Goal: Book appointment/travel/reservation

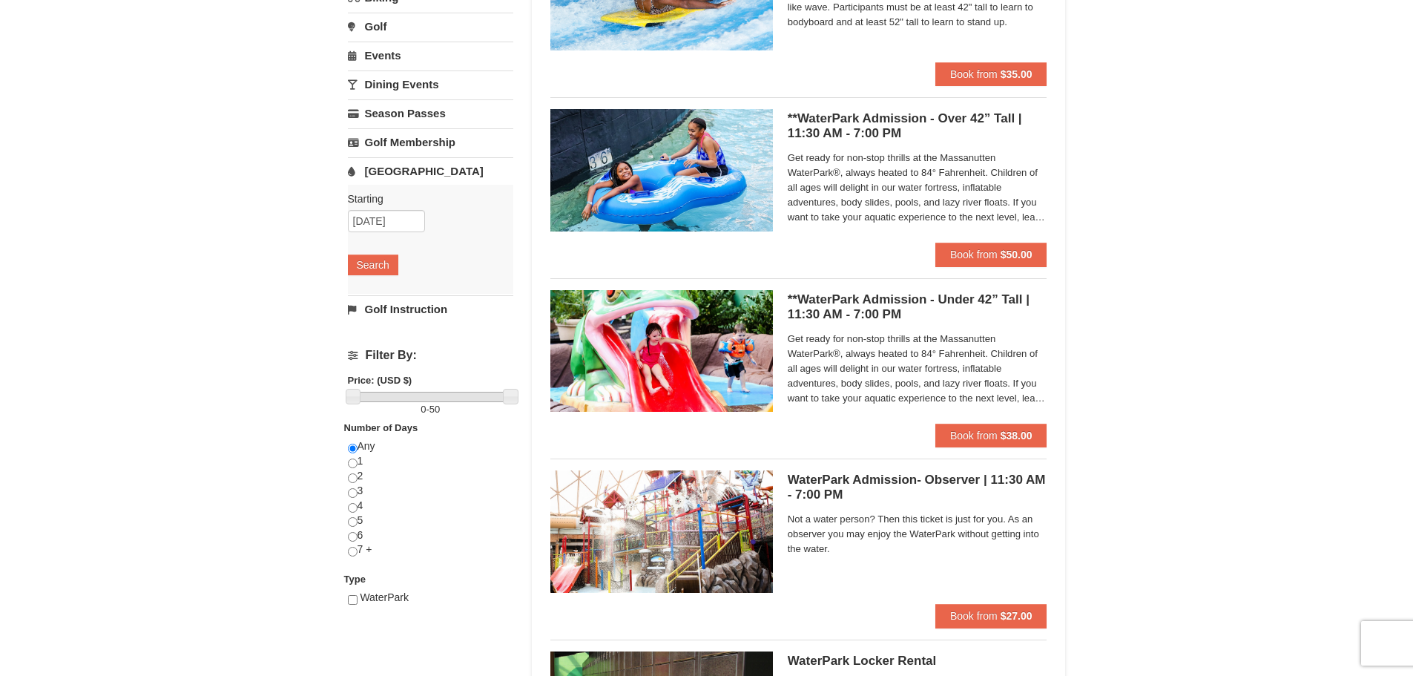
scroll to position [223, 0]
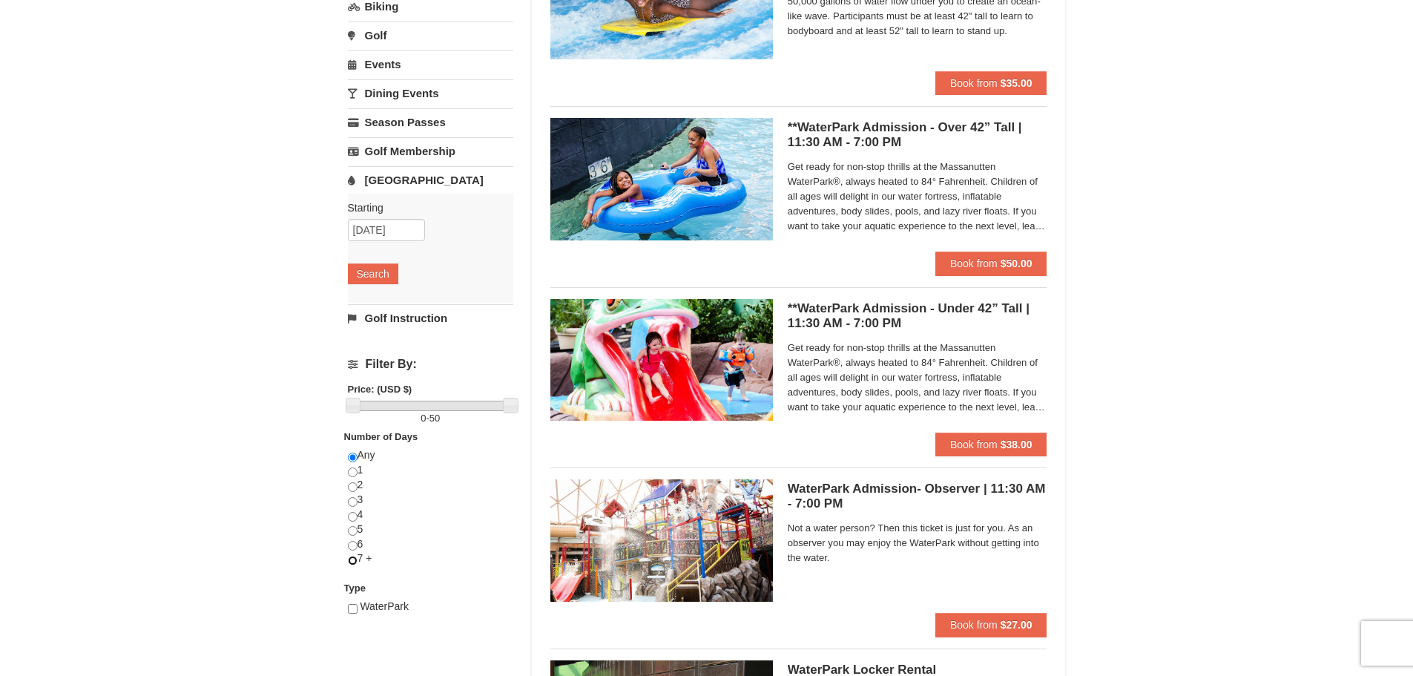
click at [352, 562] on input "radio" at bounding box center [353, 561] width 10 height 10
radio input "true"
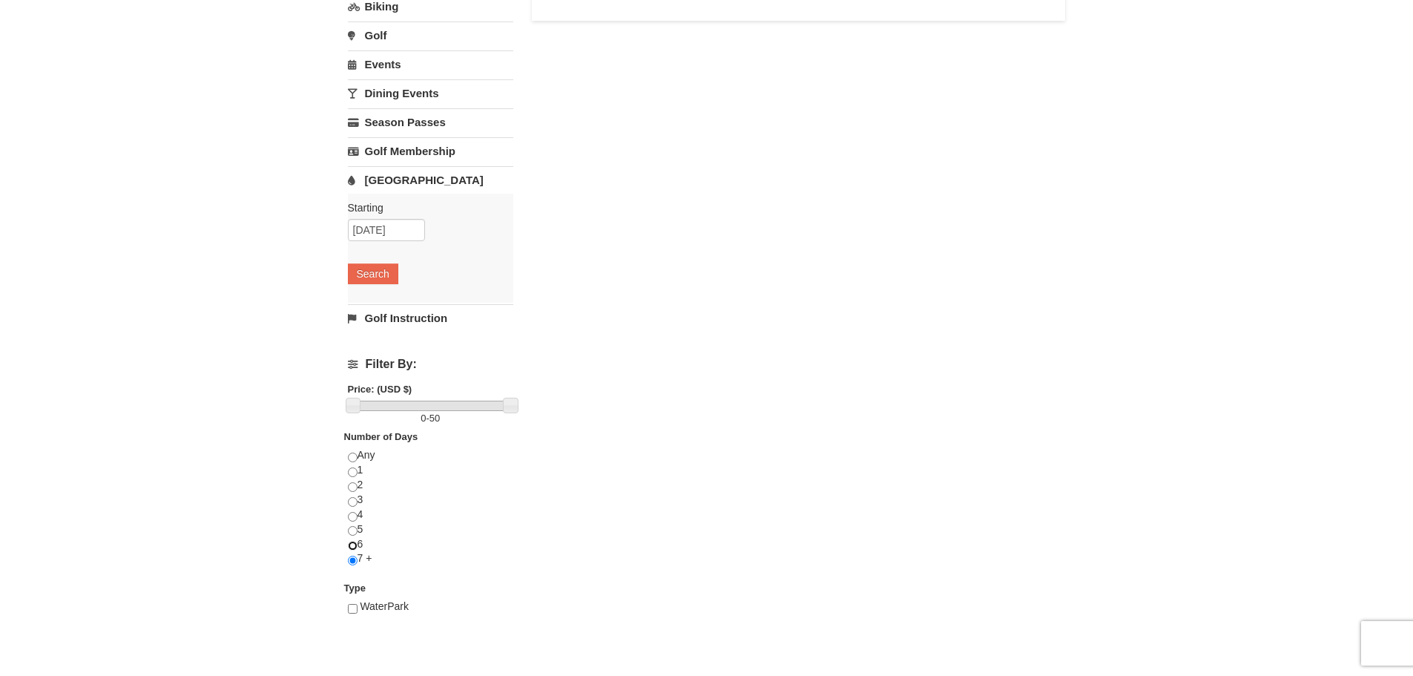
click at [351, 547] on input "radio" at bounding box center [353, 546] width 10 height 10
radio input "true"
click at [374, 272] on button "Search" at bounding box center [373, 273] width 50 height 21
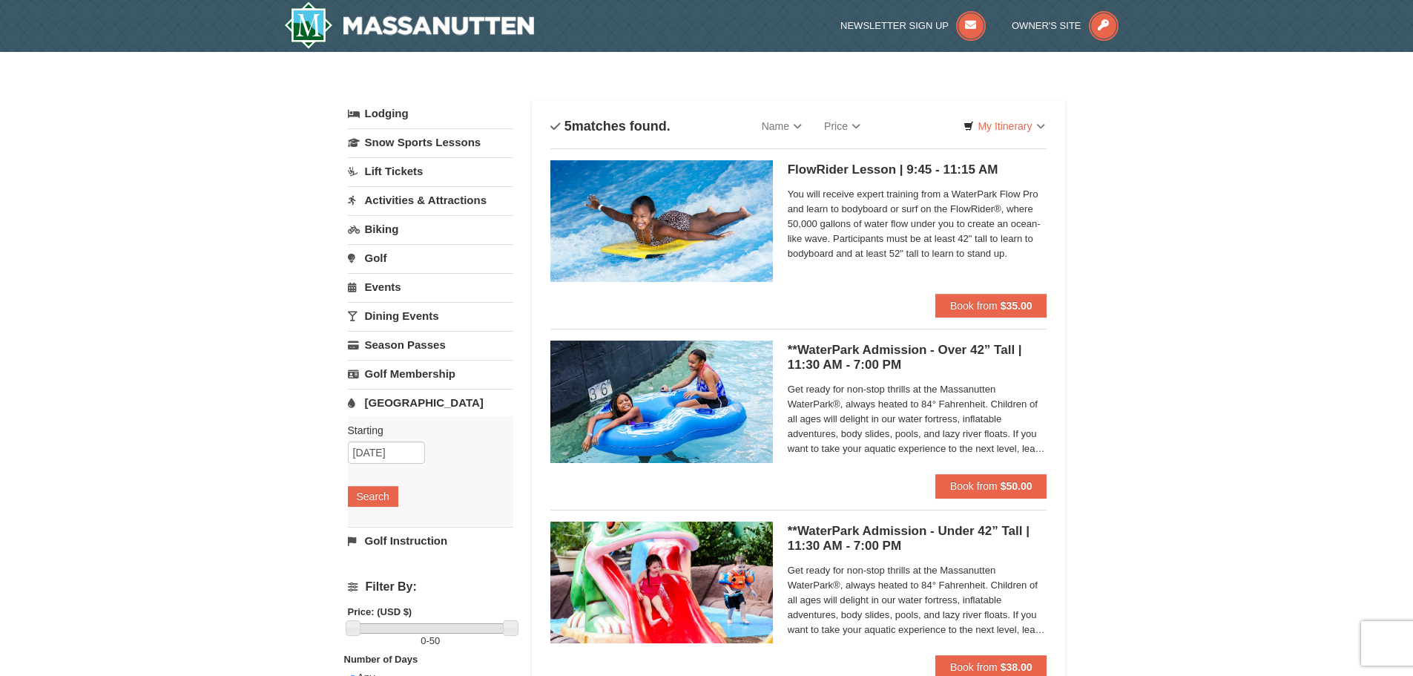
click at [421, 197] on link "Activities & Attractions" at bounding box center [430, 199] width 165 height 27
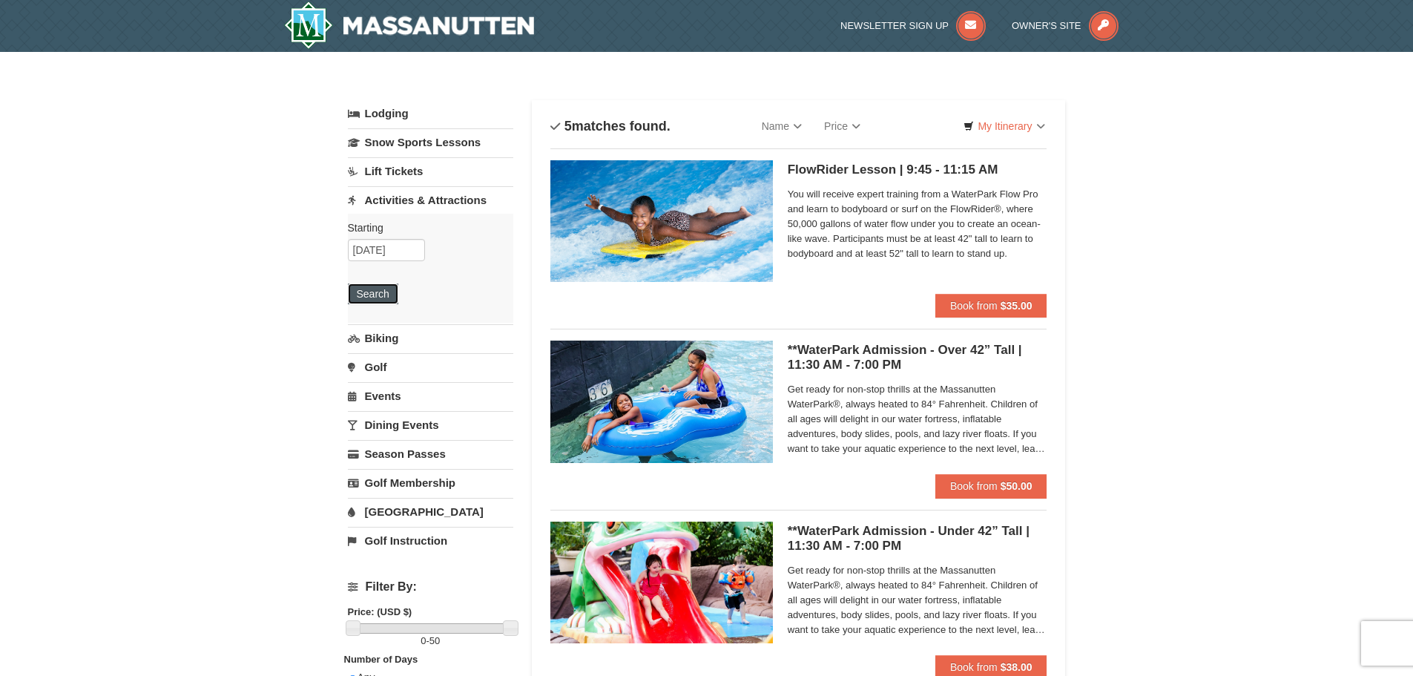
click at [375, 292] on button "Search" at bounding box center [373, 293] width 50 height 21
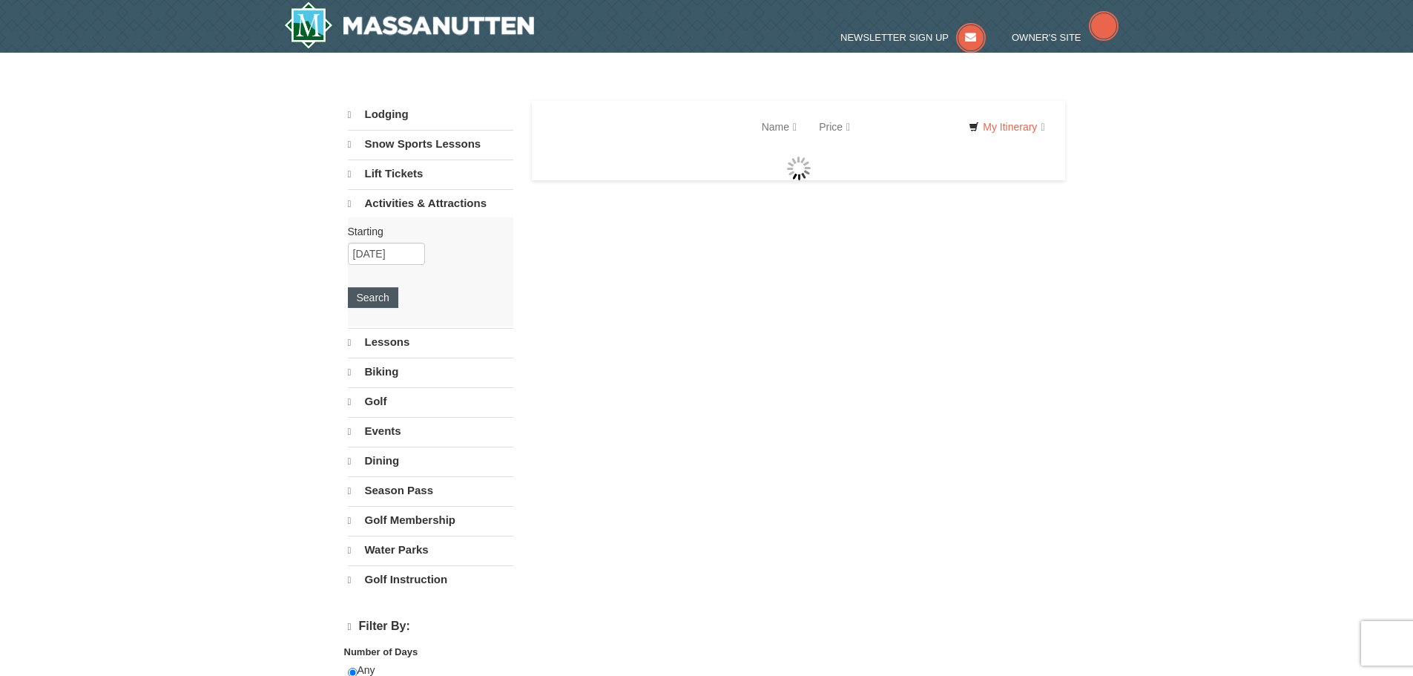
select select "9"
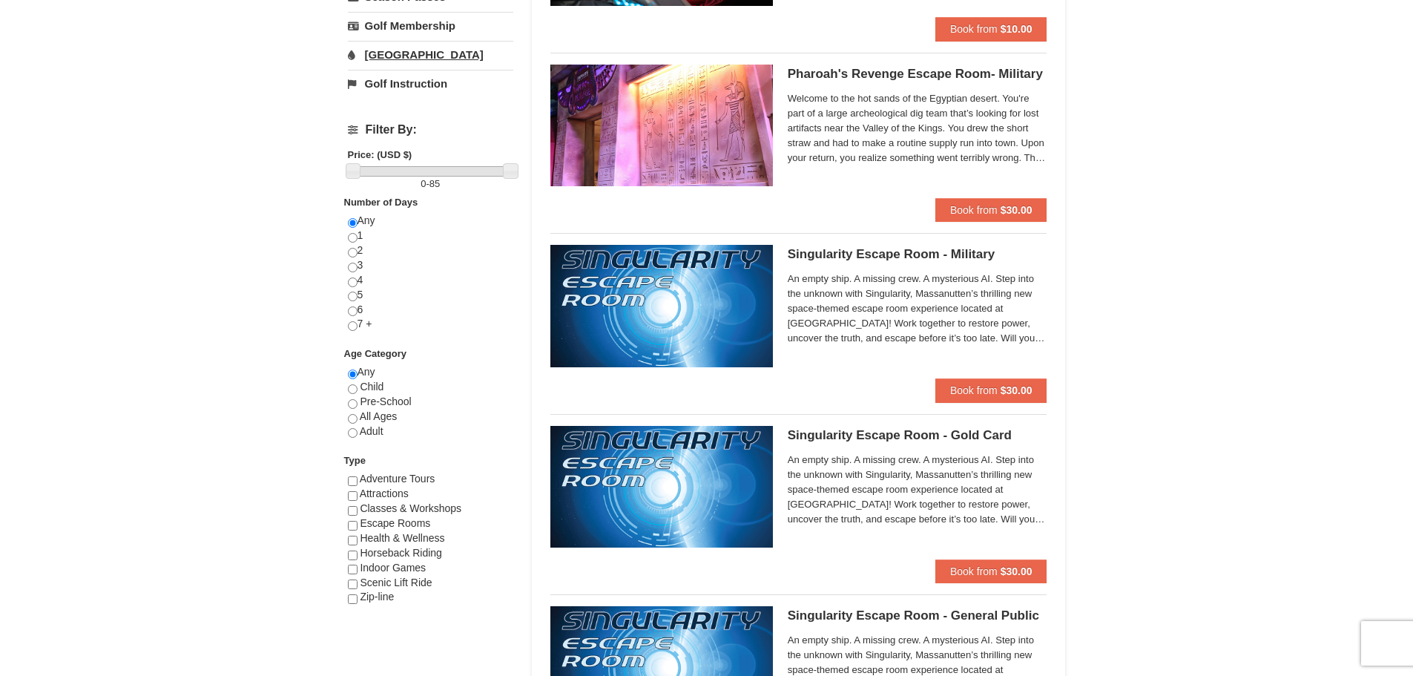
scroll to position [593, 0]
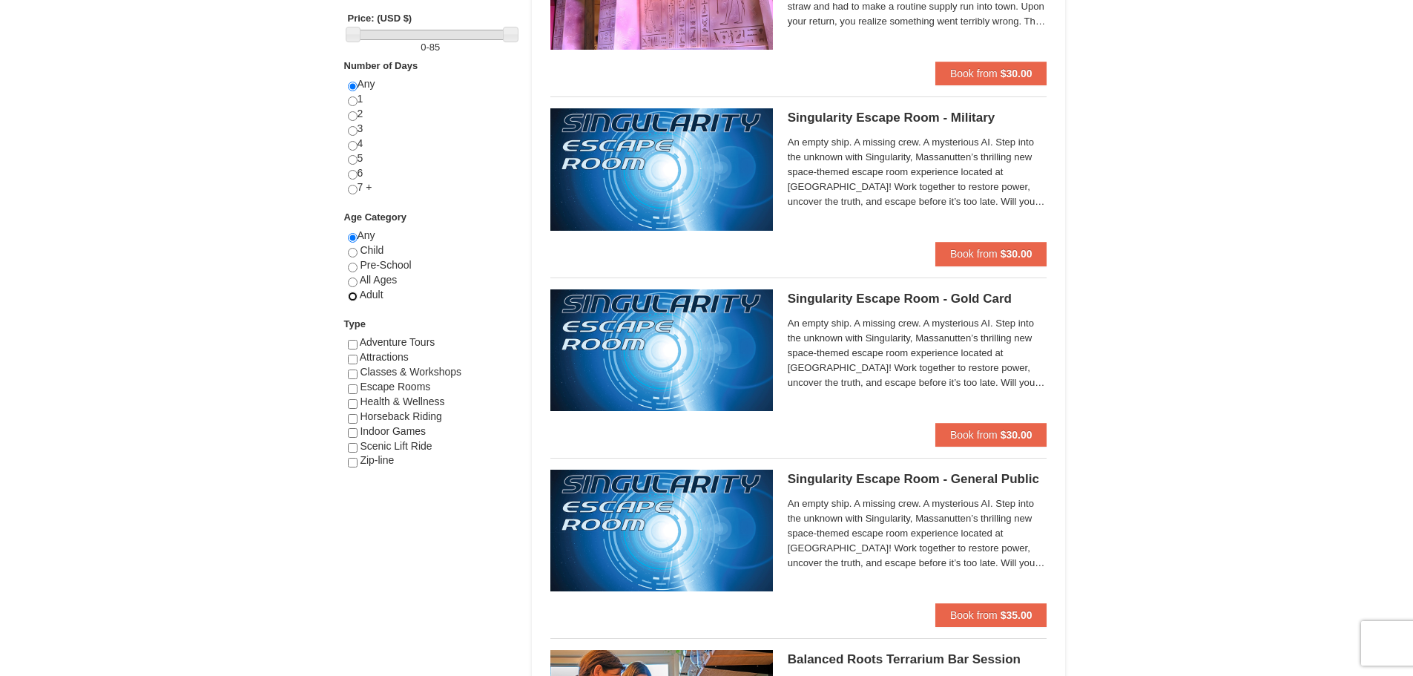
click at [352, 295] on input "radio" at bounding box center [353, 297] width 10 height 10
radio input "true"
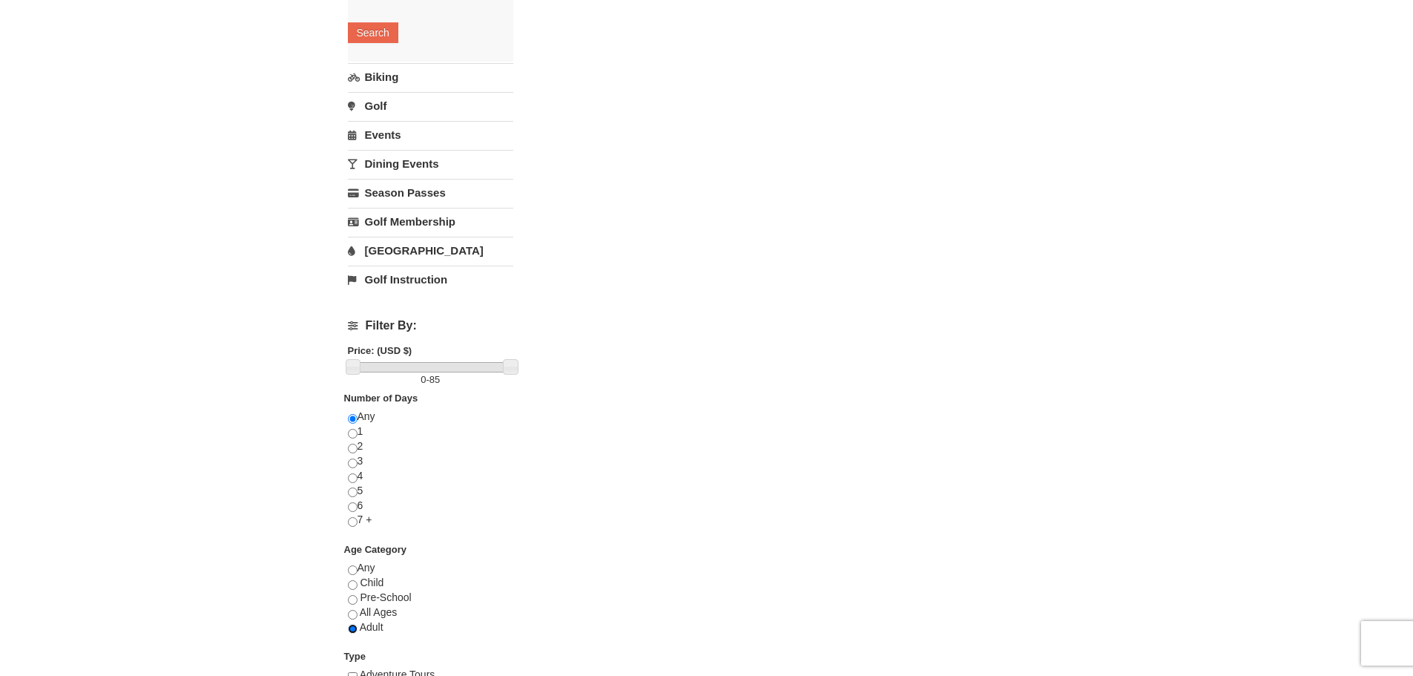
scroll to position [74, 0]
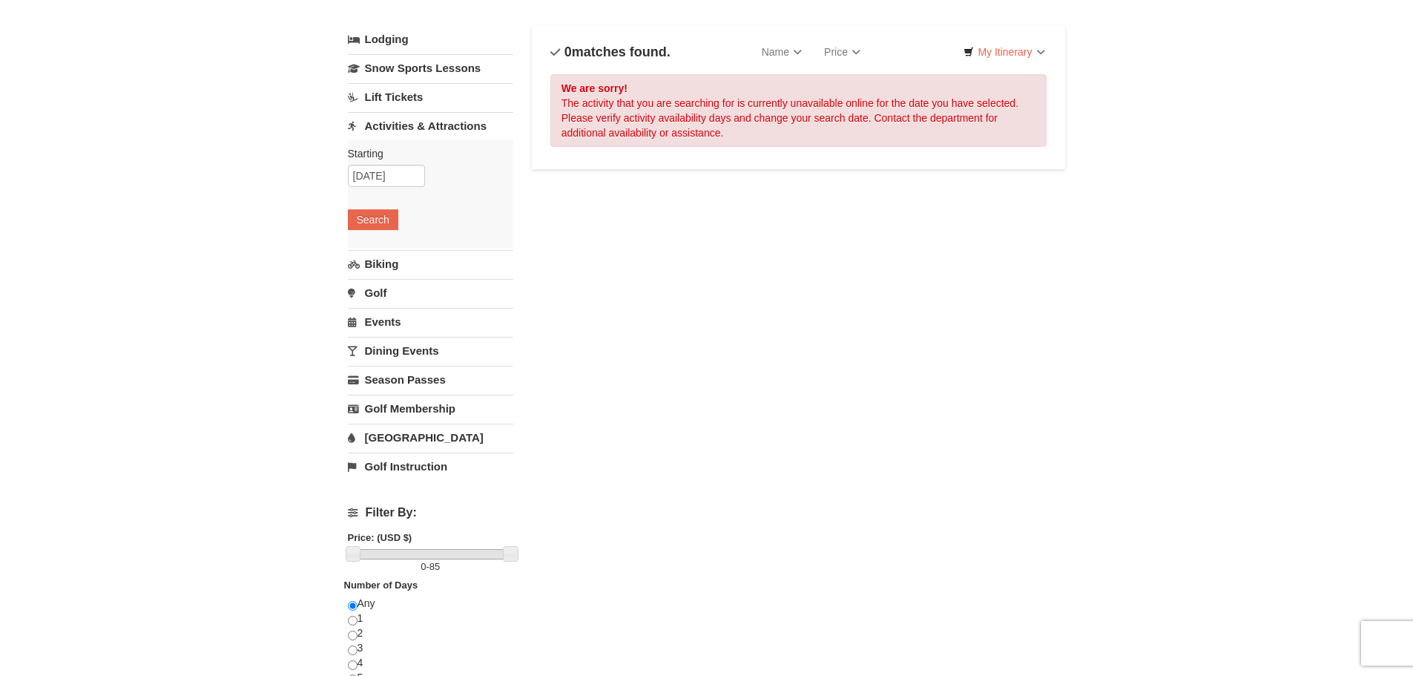
click at [378, 261] on link "Biking" at bounding box center [430, 263] width 165 height 27
click at [376, 250] on button "Search" at bounding box center [373, 248] width 50 height 21
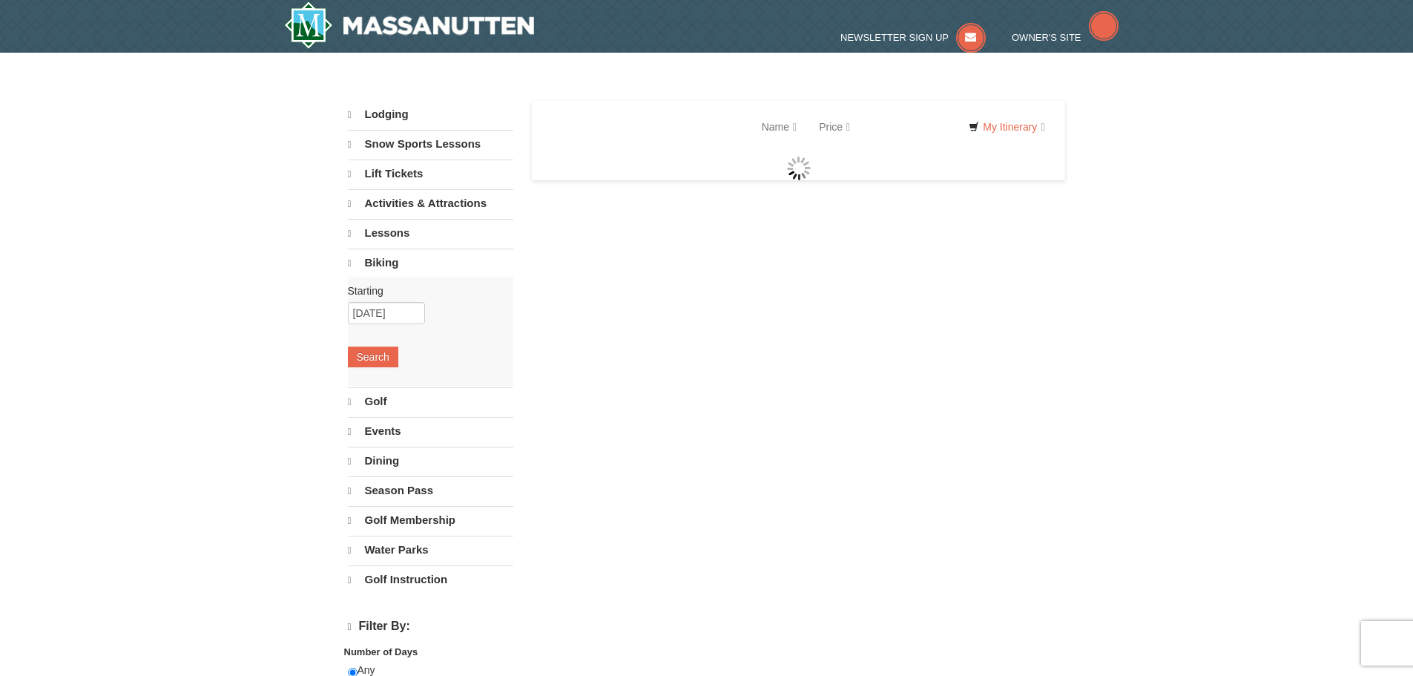
select select "9"
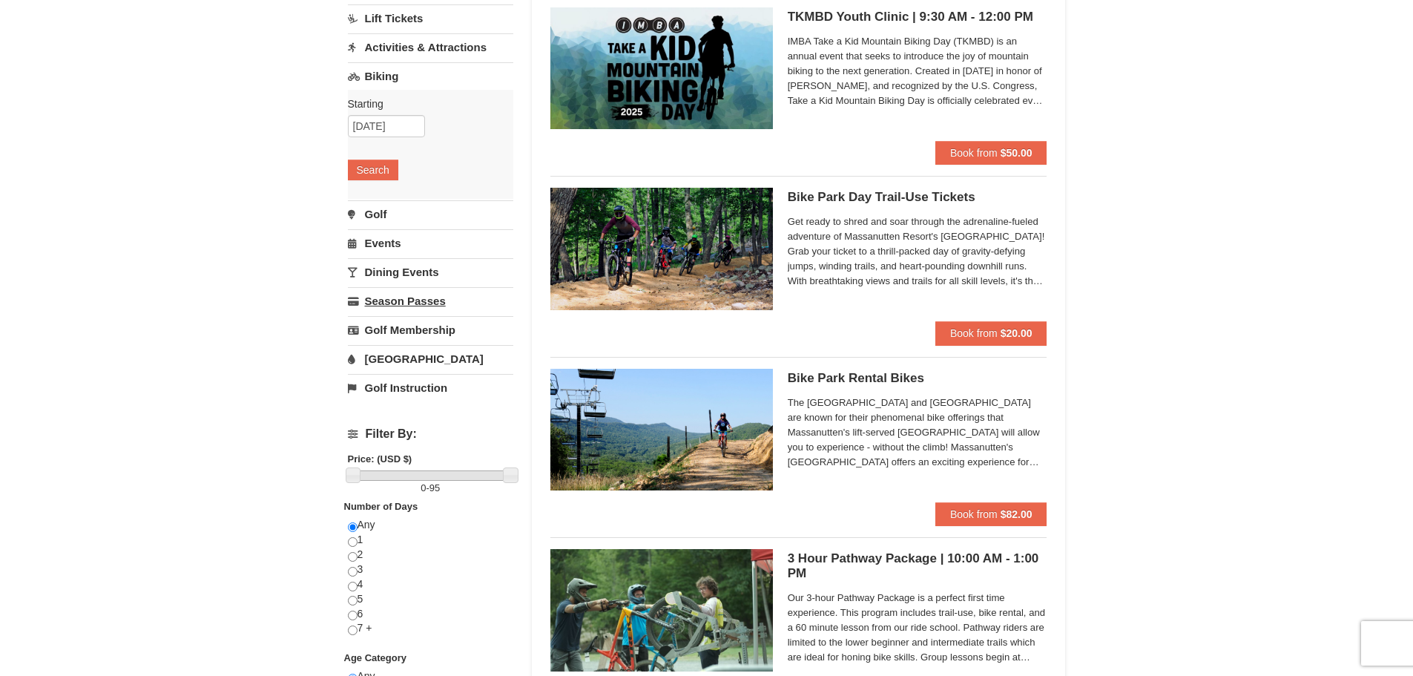
scroll to position [148, 0]
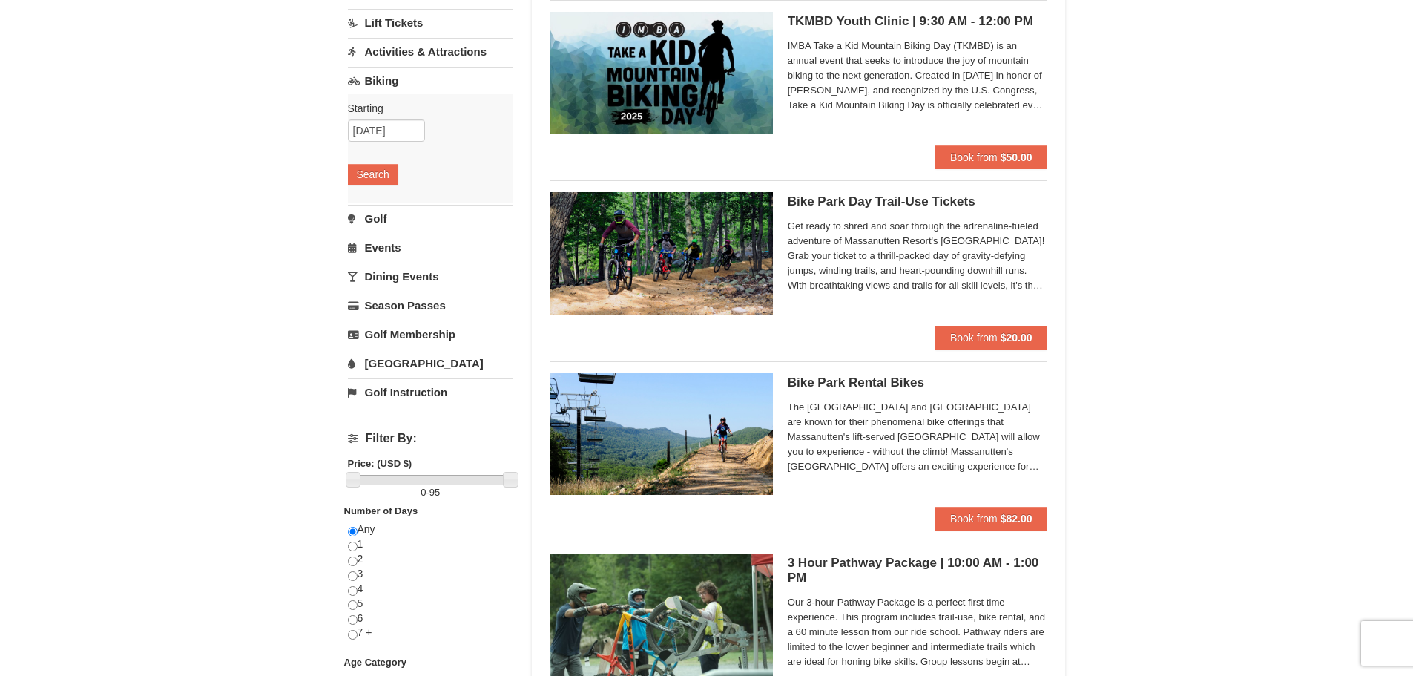
click at [383, 217] on link "Golf" at bounding box center [430, 218] width 165 height 27
click at [376, 200] on button "Search" at bounding box center [373, 203] width 50 height 21
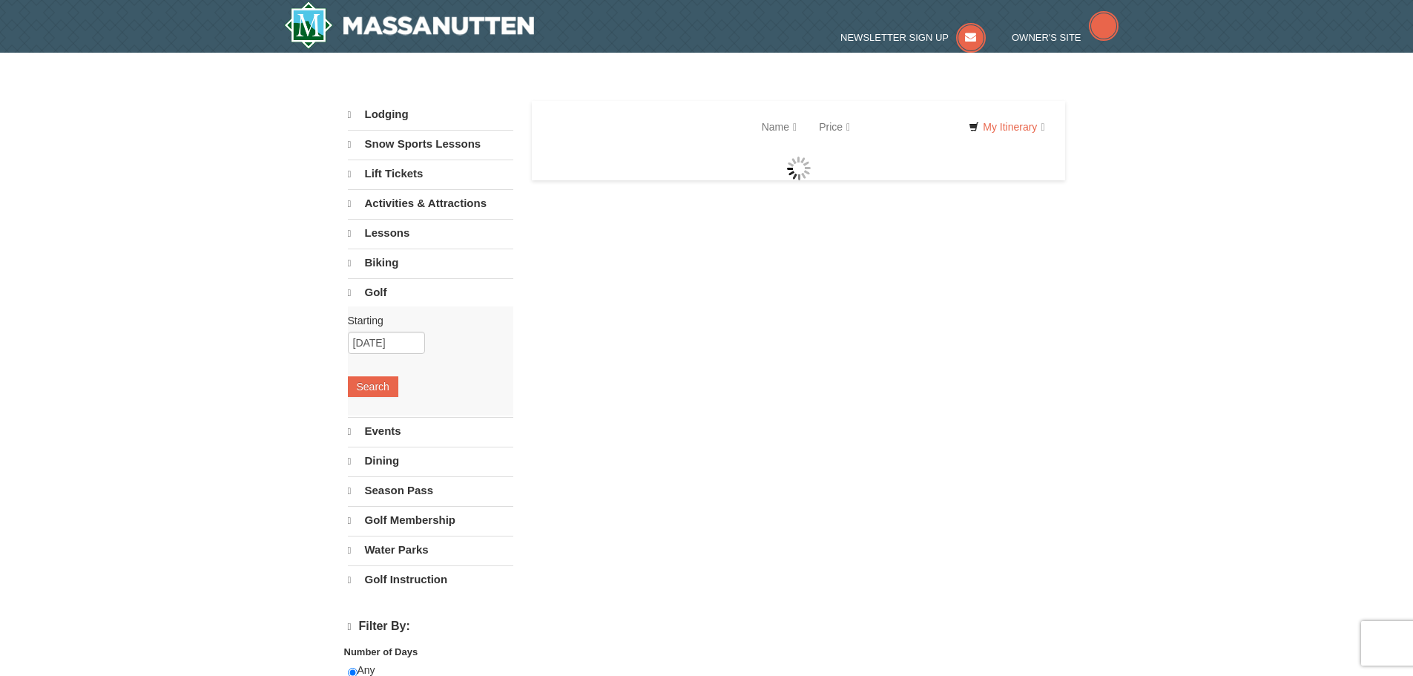
select select "9"
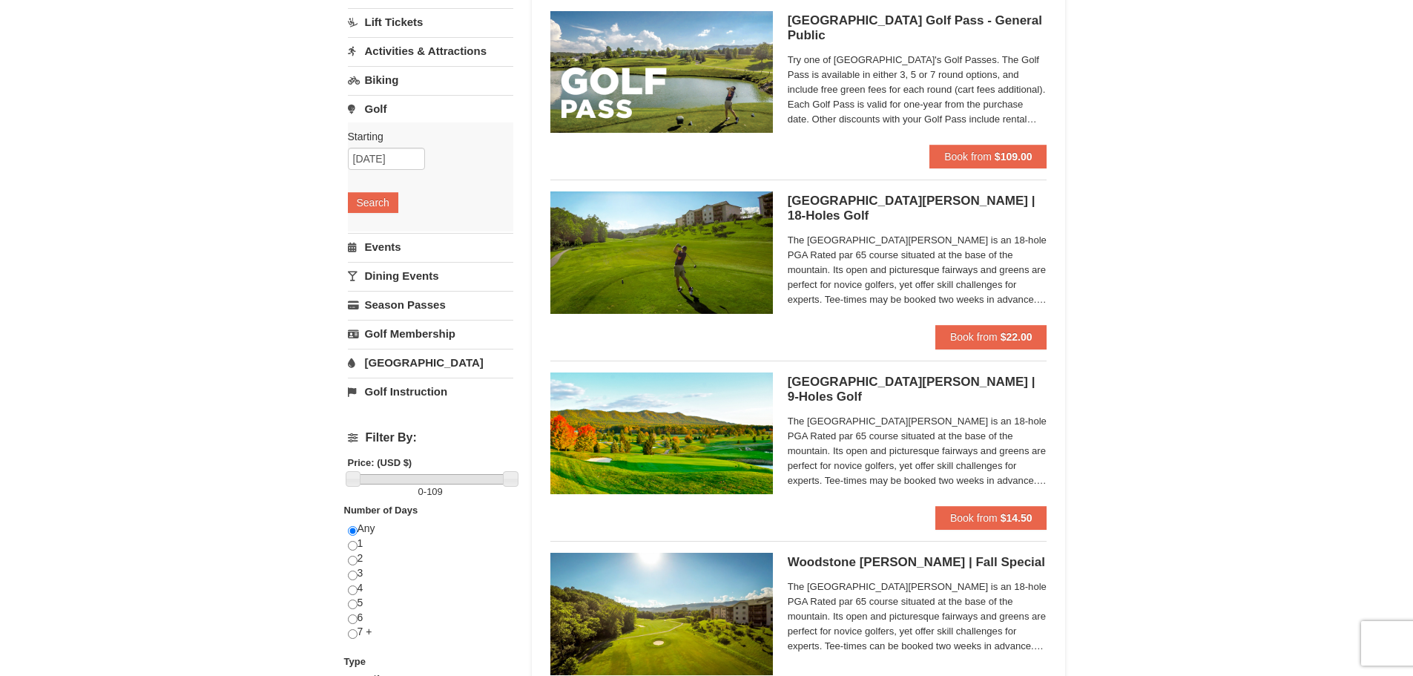
scroll to position [148, 0]
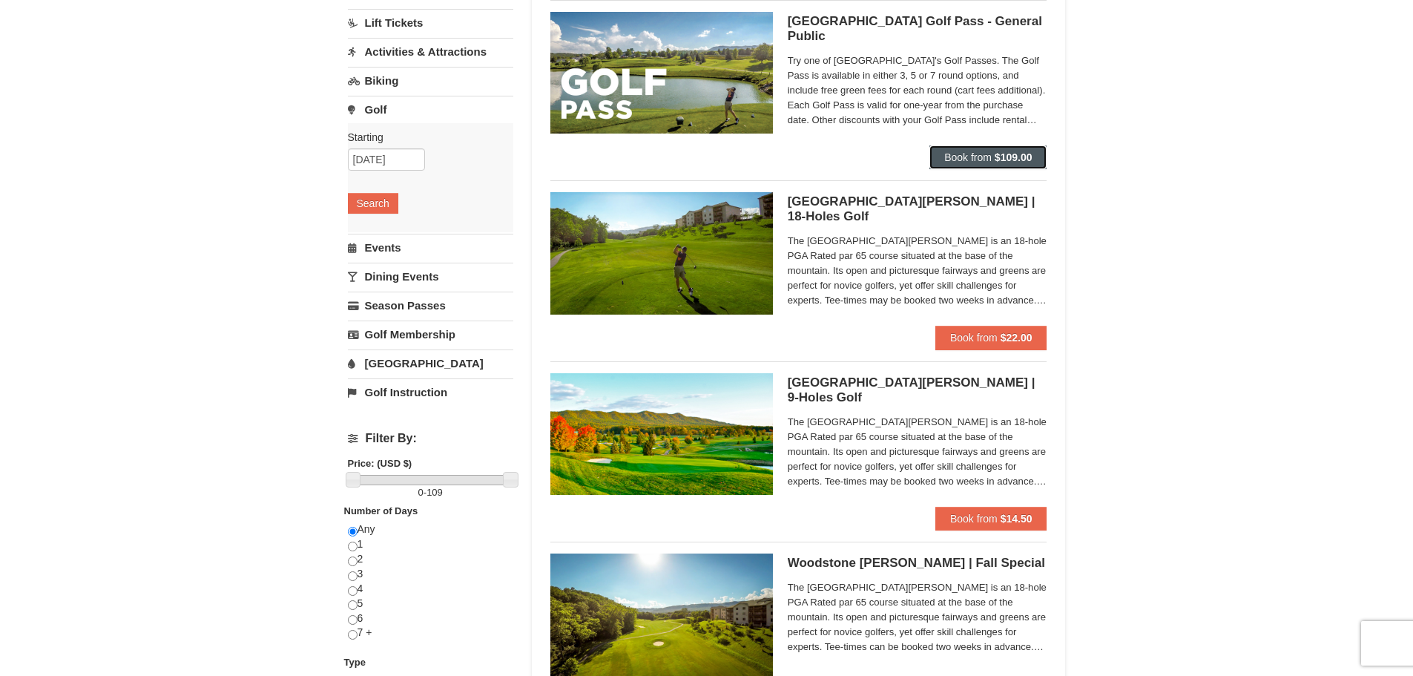
click at [1002, 153] on strong "$109.00" at bounding box center [1014, 157] width 38 height 12
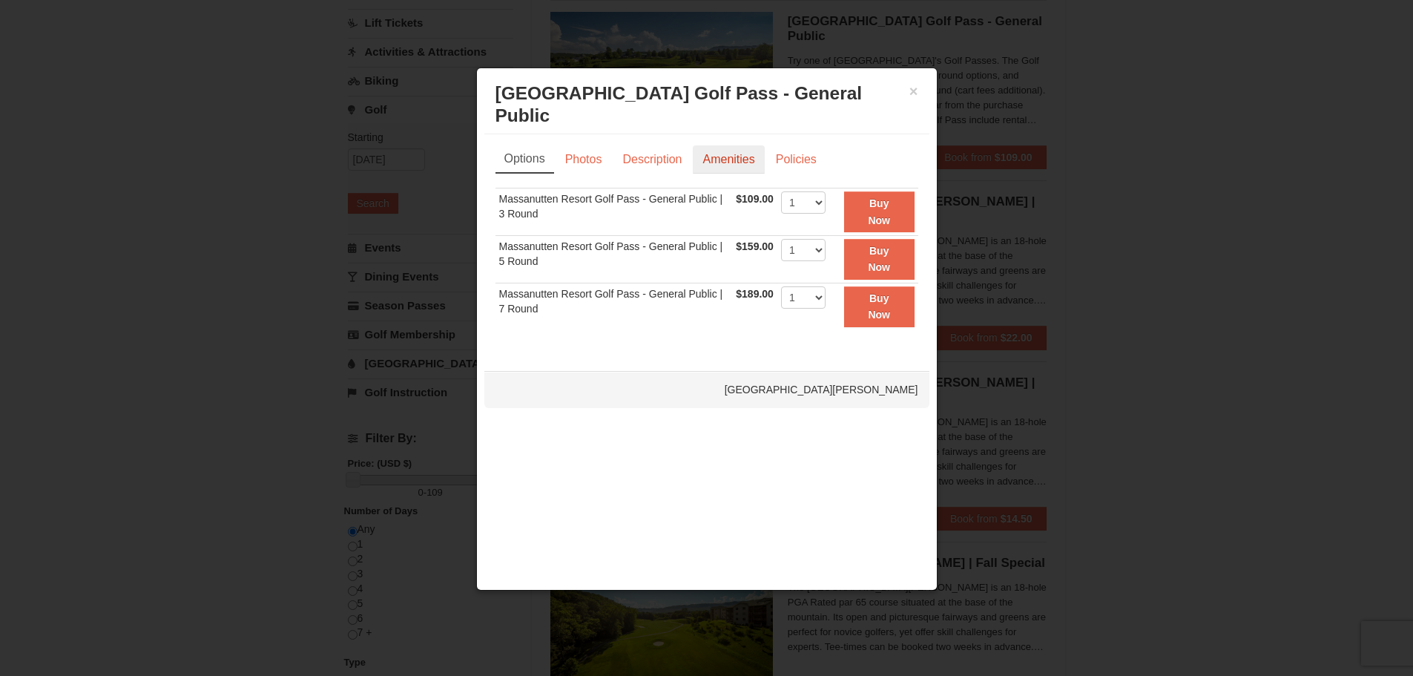
click at [745, 145] on link "Amenities" at bounding box center [728, 159] width 71 height 28
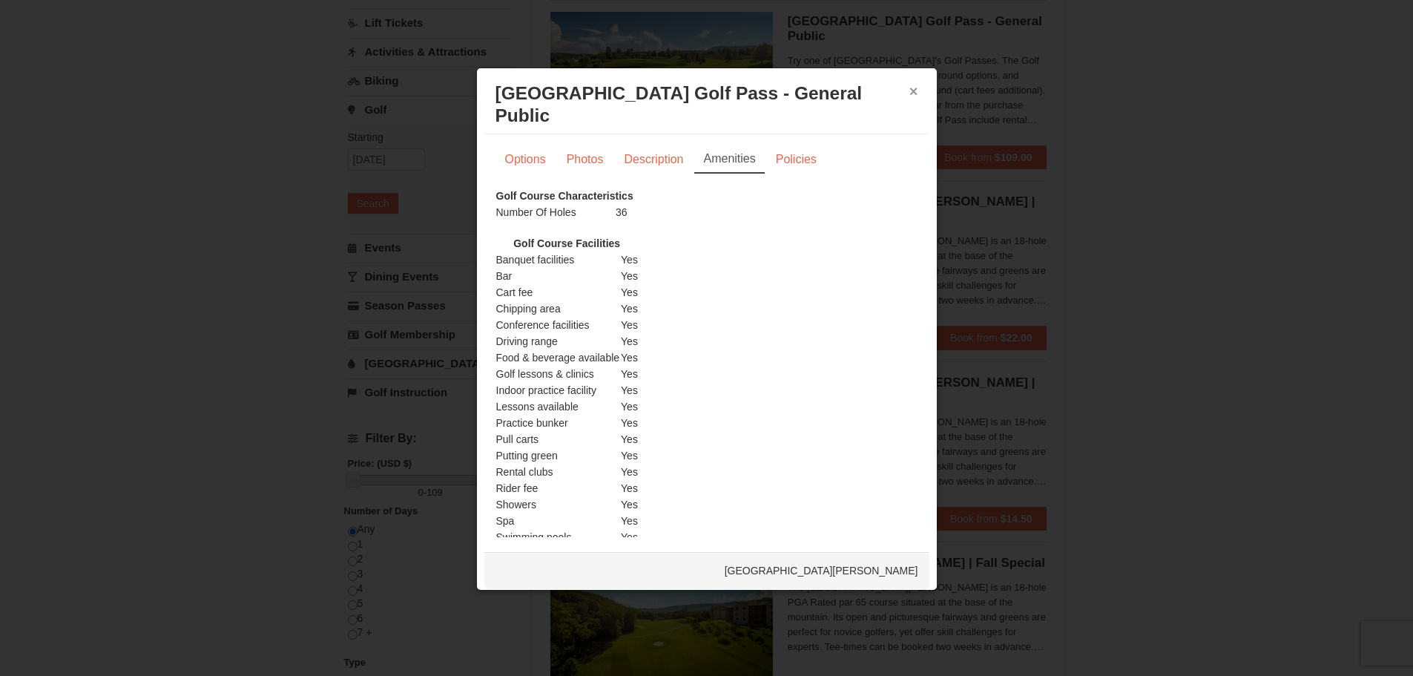
click at [915, 90] on button "×" at bounding box center [913, 91] width 9 height 15
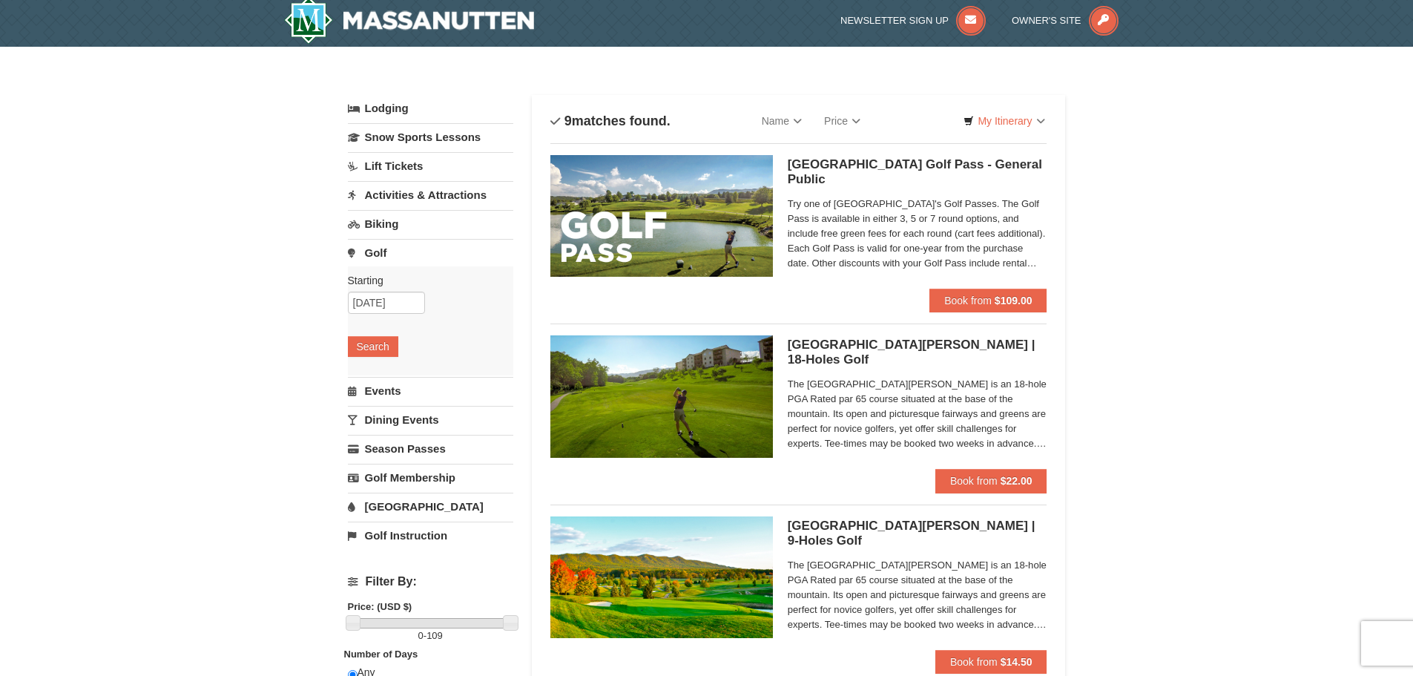
scroll to position [0, 0]
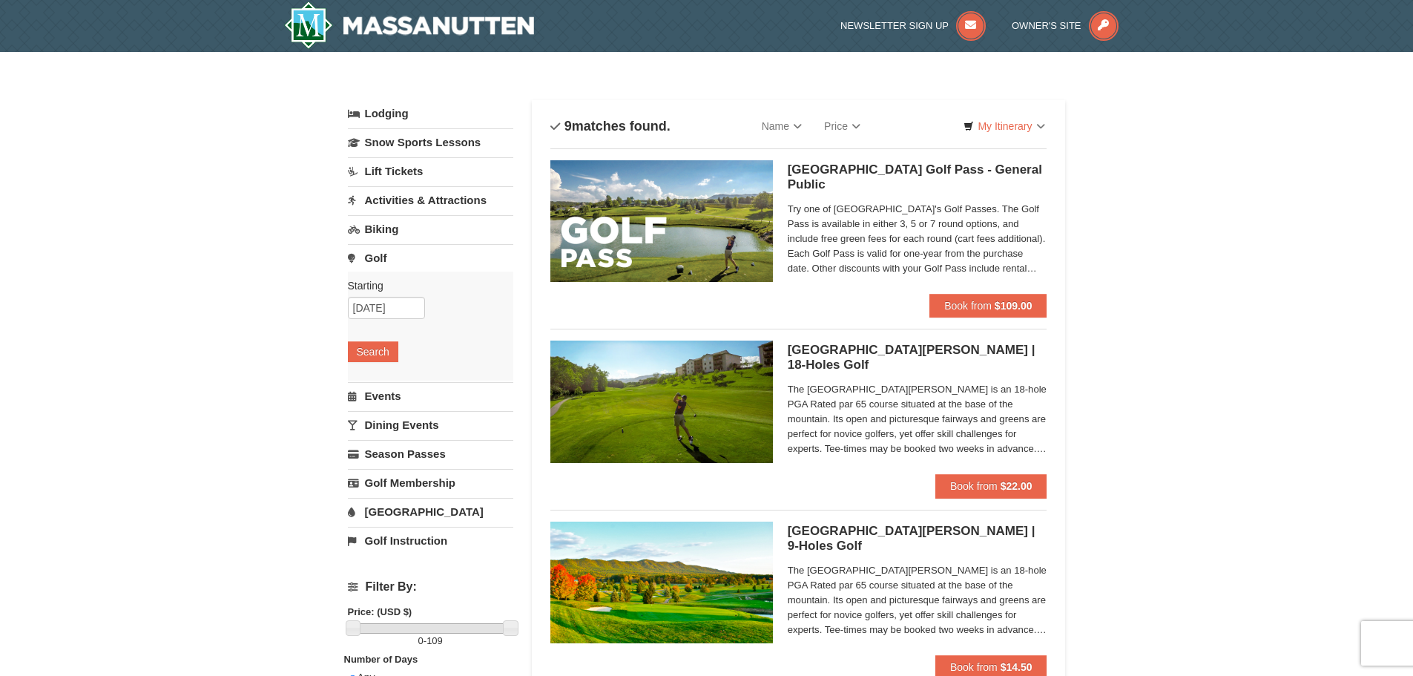
click at [377, 395] on link "Events" at bounding box center [430, 395] width 165 height 27
click at [374, 386] on button "Search" at bounding box center [373, 380] width 50 height 21
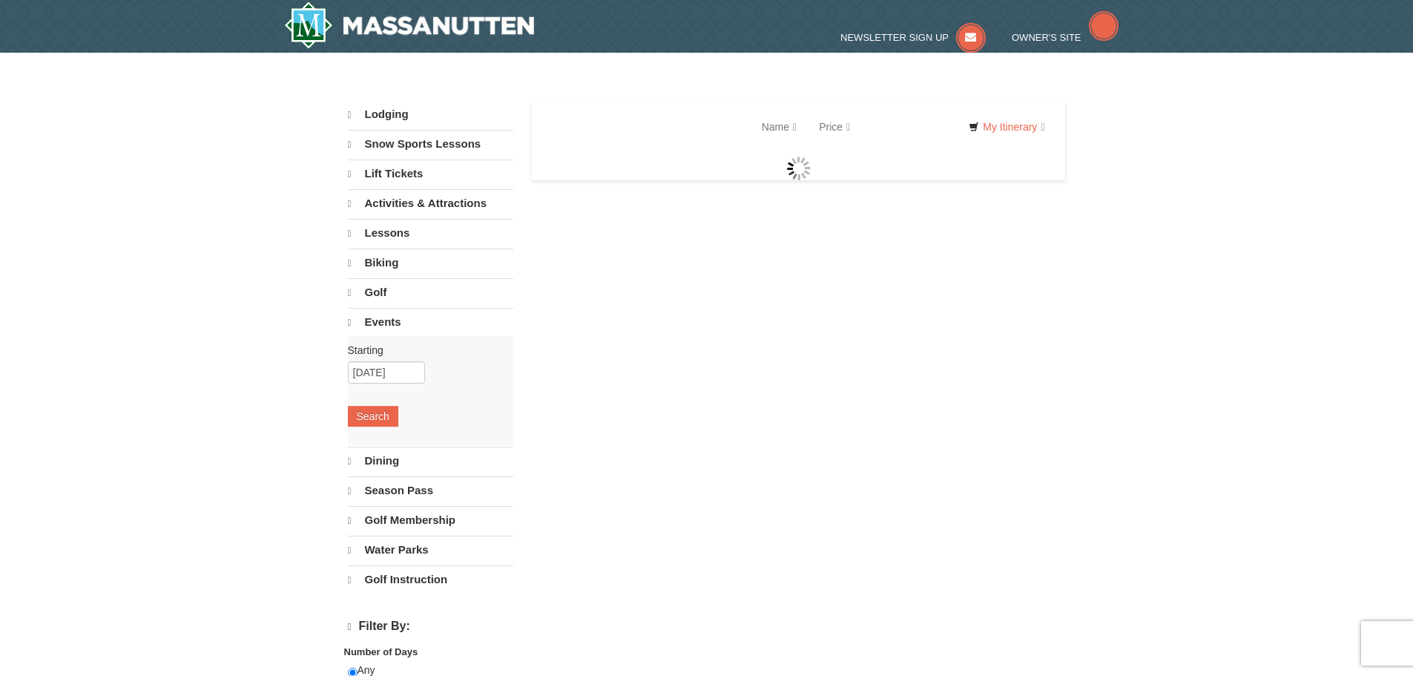
select select "9"
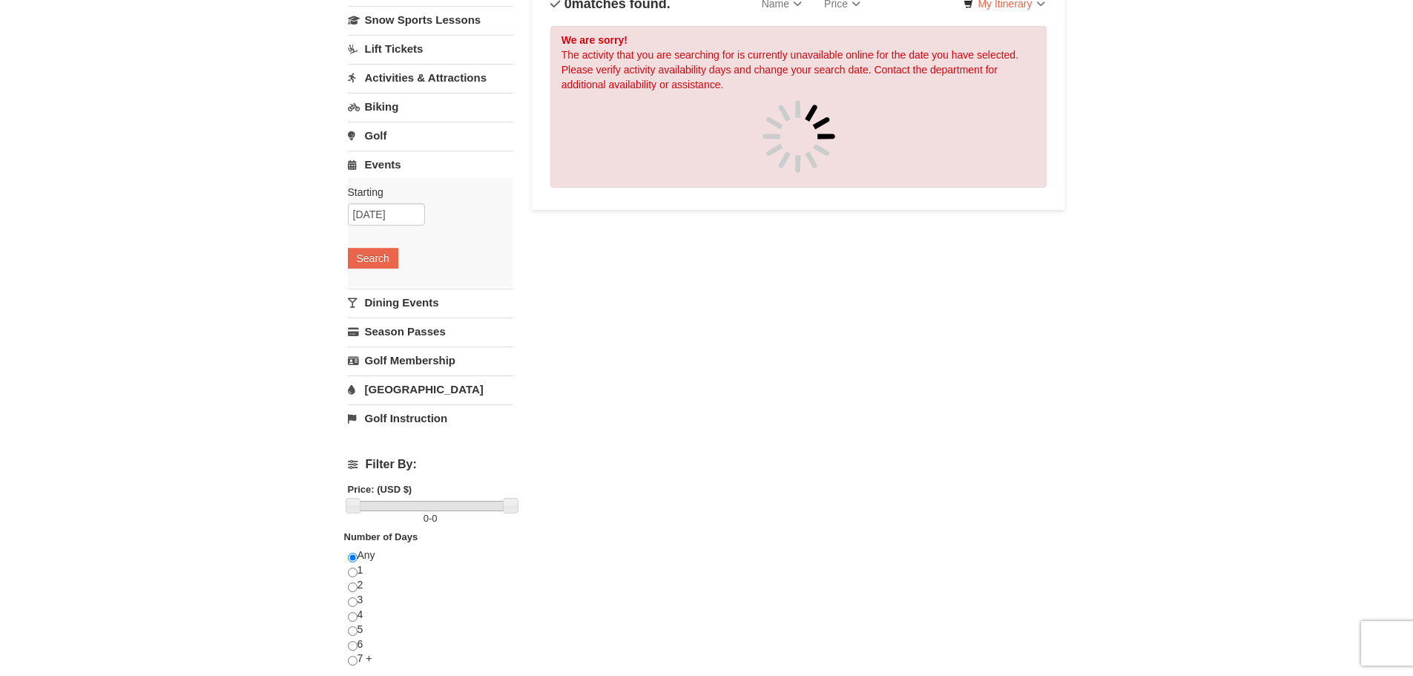
scroll to position [223, 0]
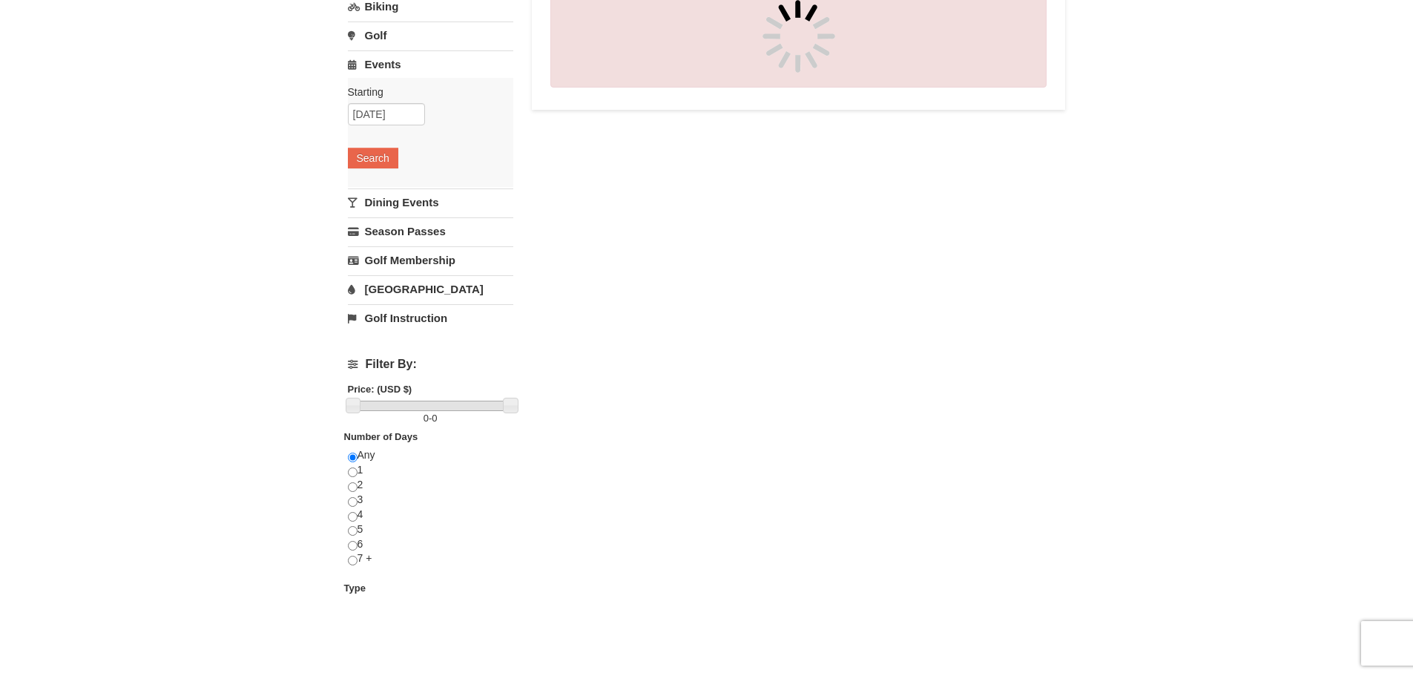
click at [415, 205] on link "Dining Events" at bounding box center [430, 201] width 165 height 27
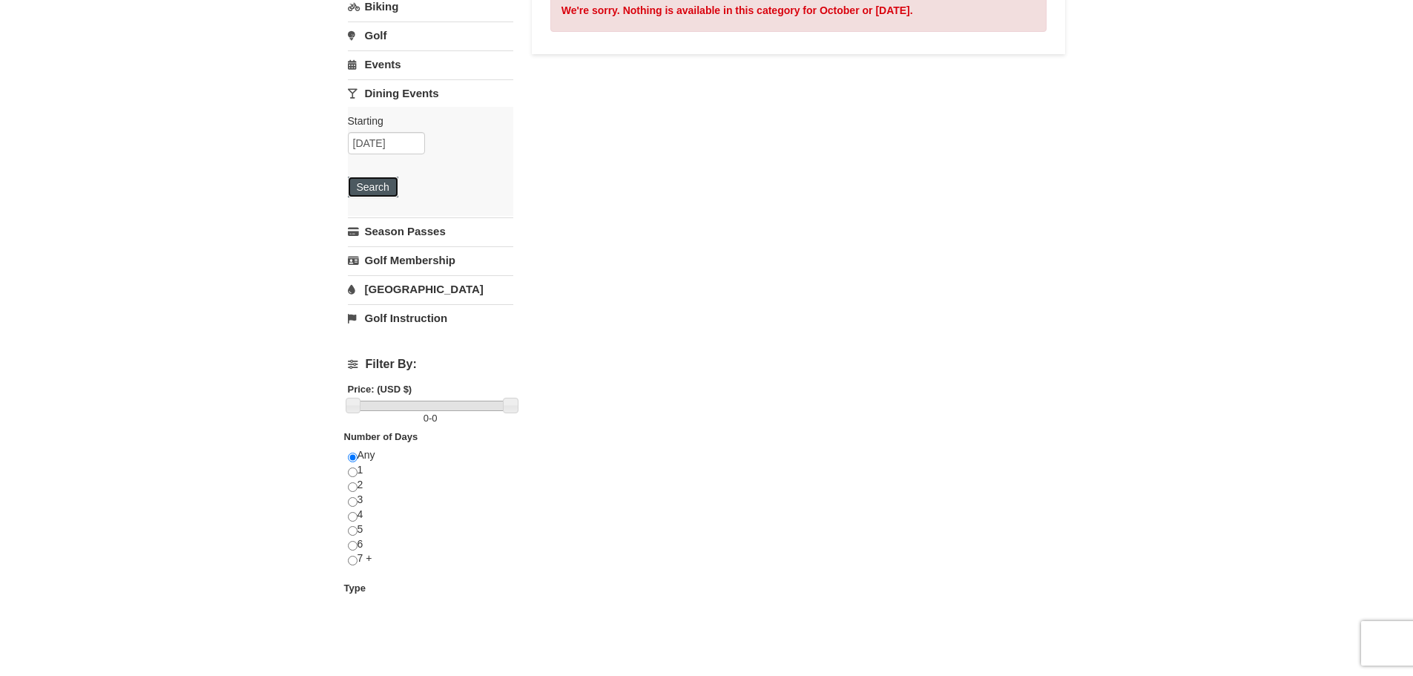
click at [384, 182] on button "Search" at bounding box center [373, 187] width 50 height 21
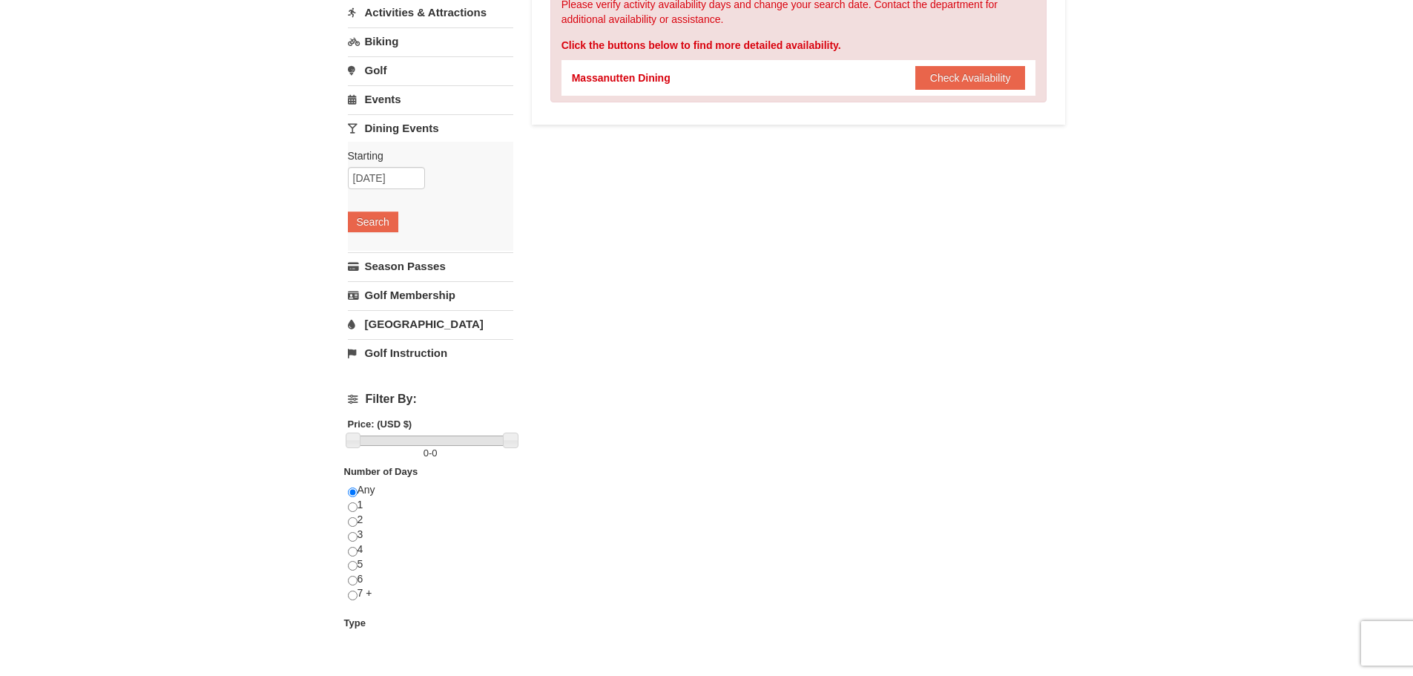
scroll to position [223, 0]
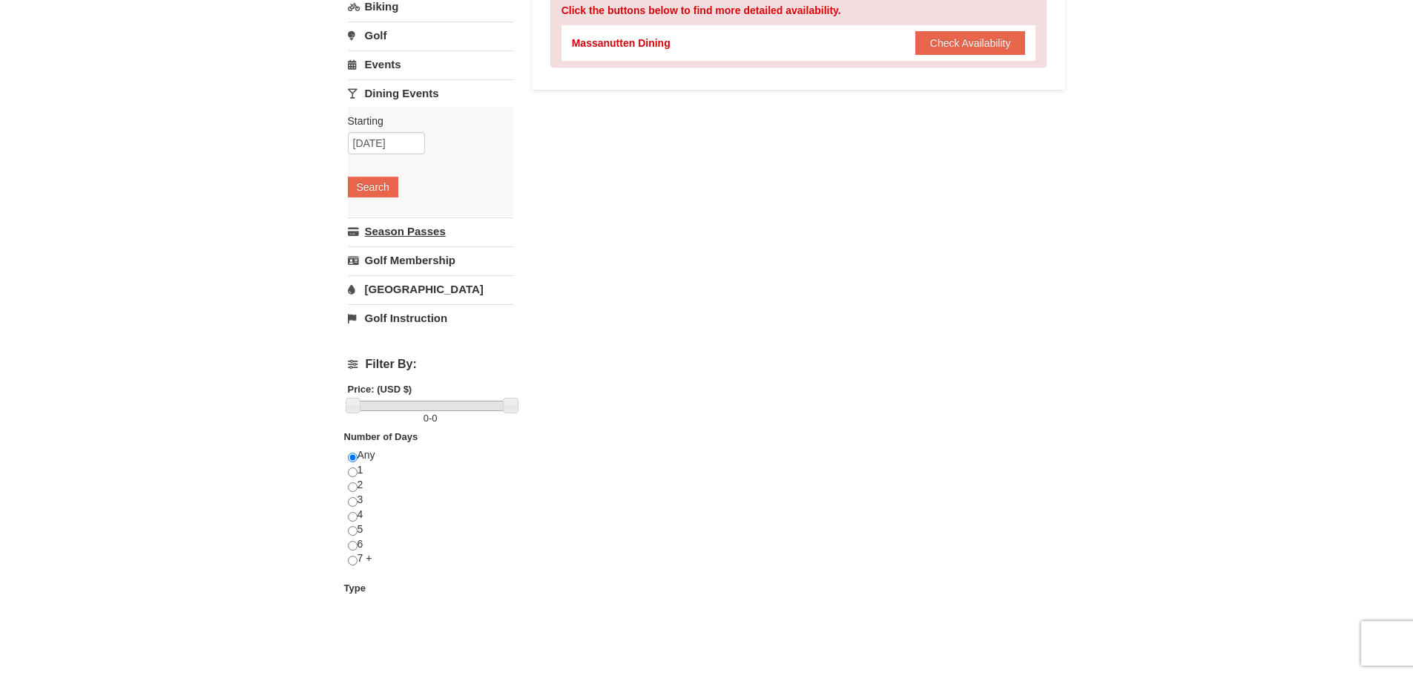
click at [412, 231] on link "Season Passes" at bounding box center [430, 230] width 165 height 27
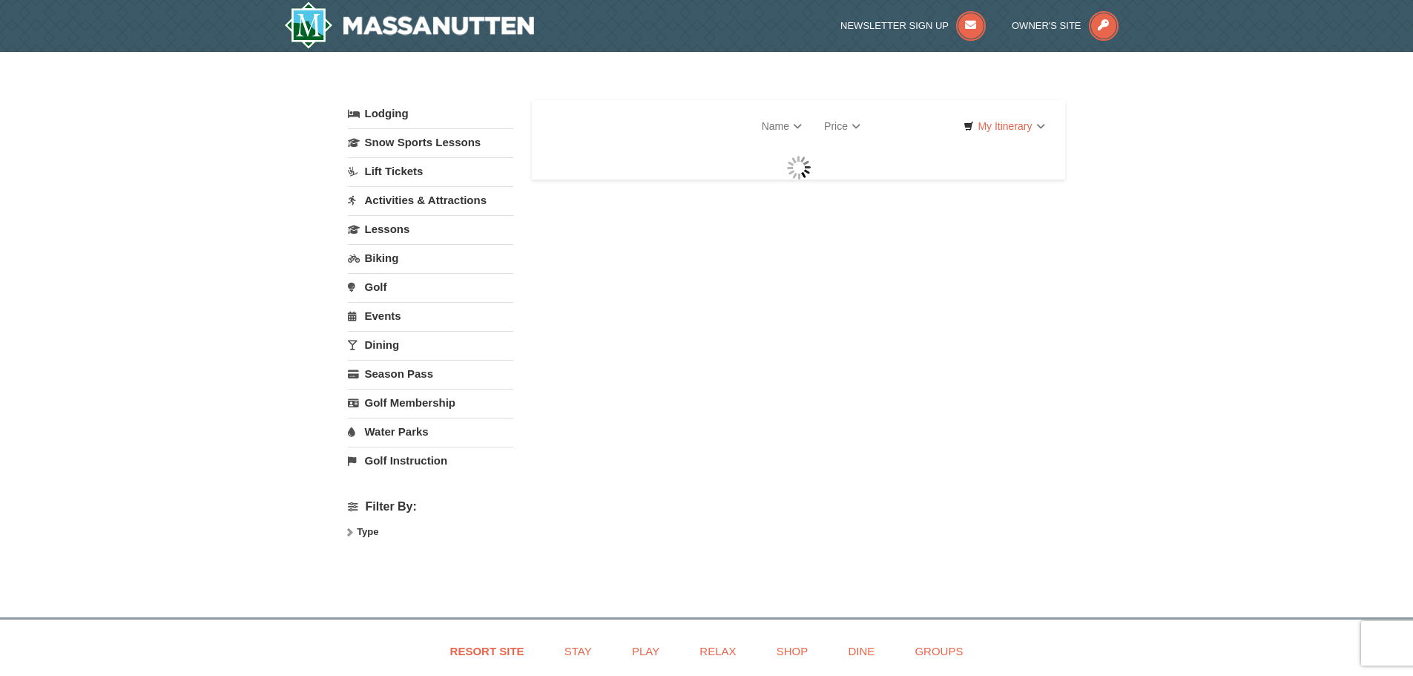
select select "9"
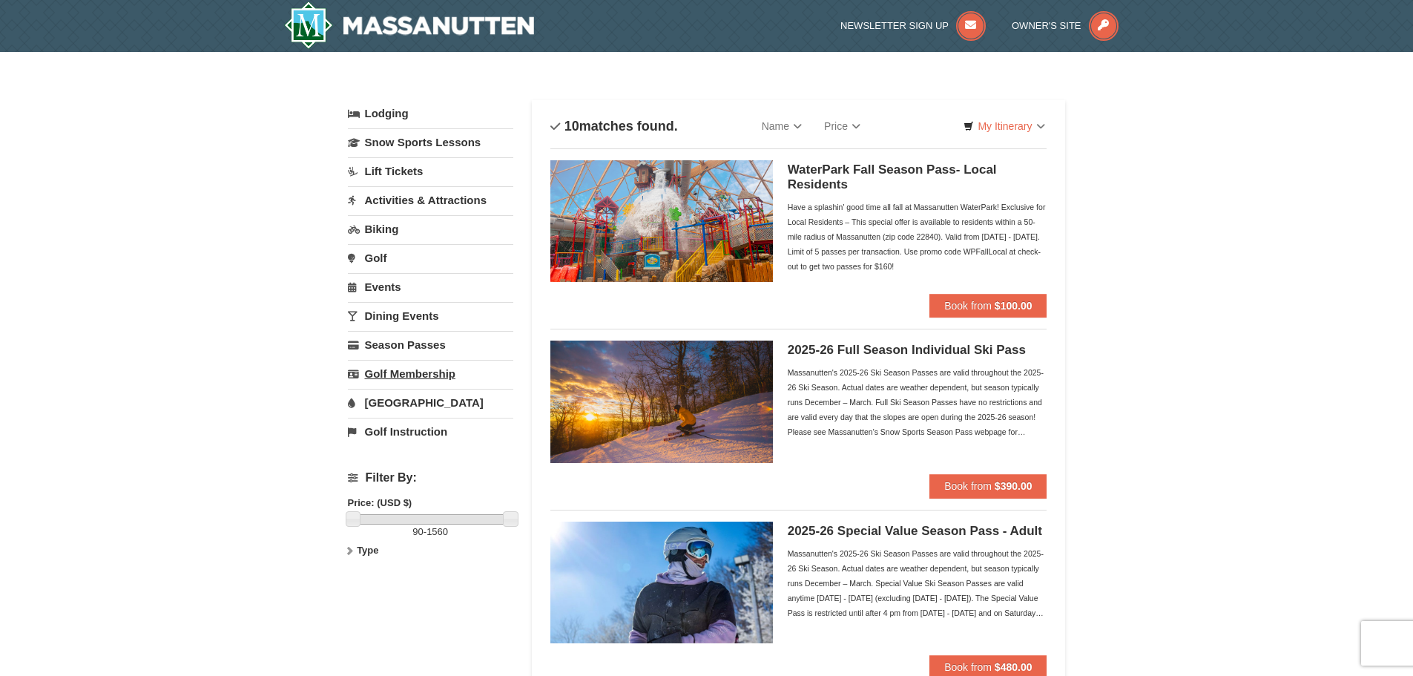
click at [420, 372] on link "Golf Membership" at bounding box center [430, 373] width 165 height 27
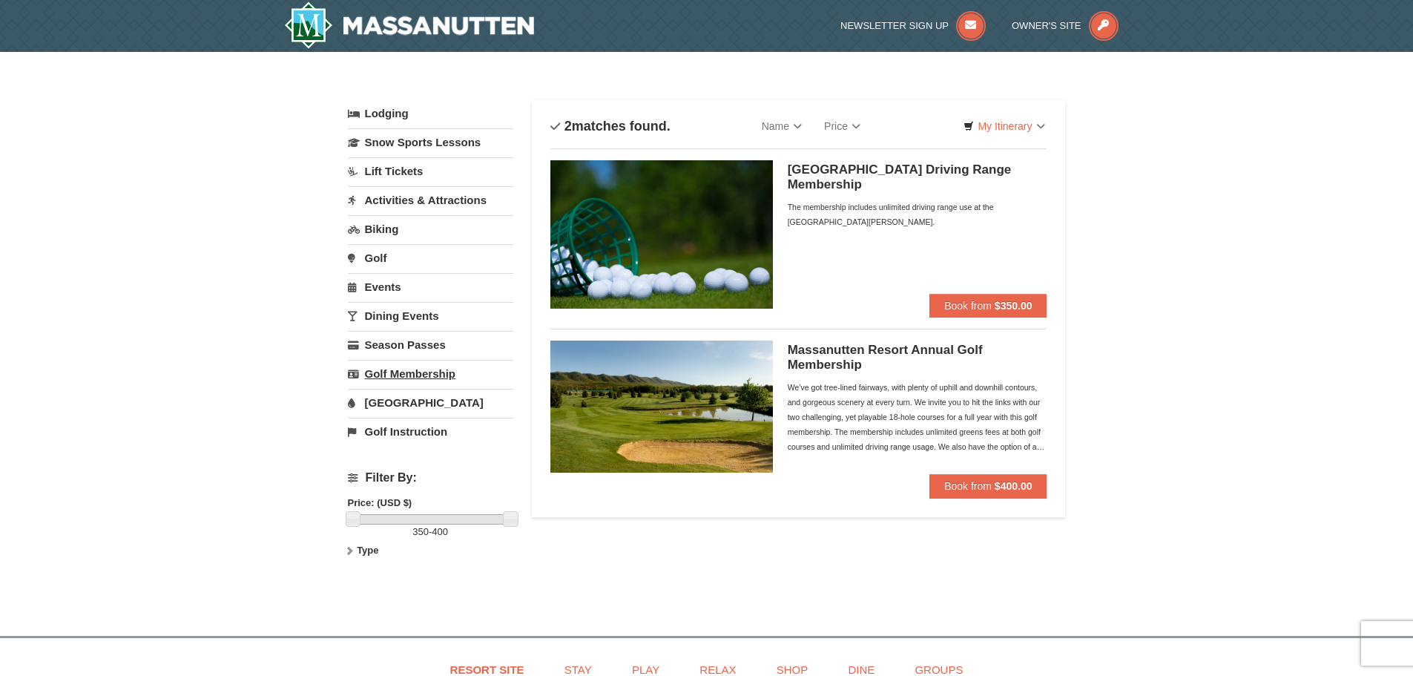
click at [407, 372] on link "Golf Membership" at bounding box center [430, 373] width 165 height 27
select select "9"
click at [406, 399] on link "[GEOGRAPHIC_DATA]" at bounding box center [430, 402] width 165 height 27
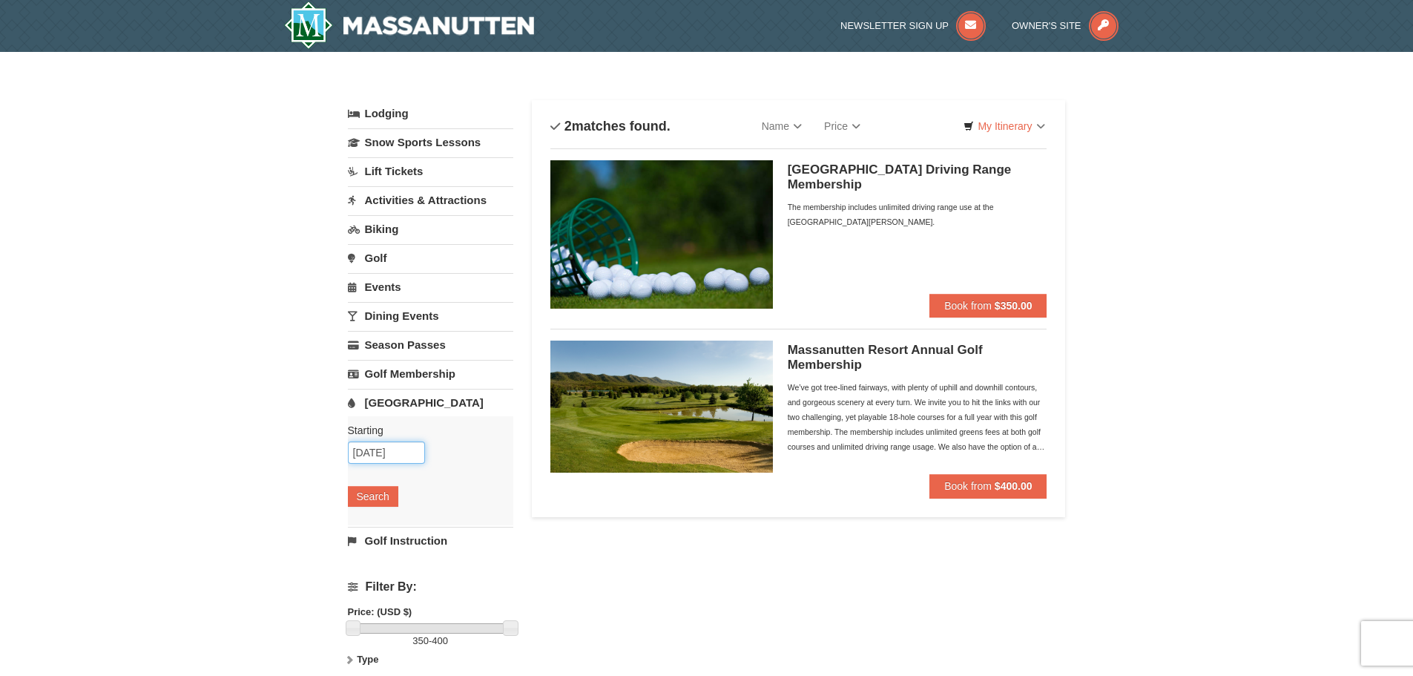
click at [378, 453] on input "09/10/2025" at bounding box center [386, 452] width 77 height 22
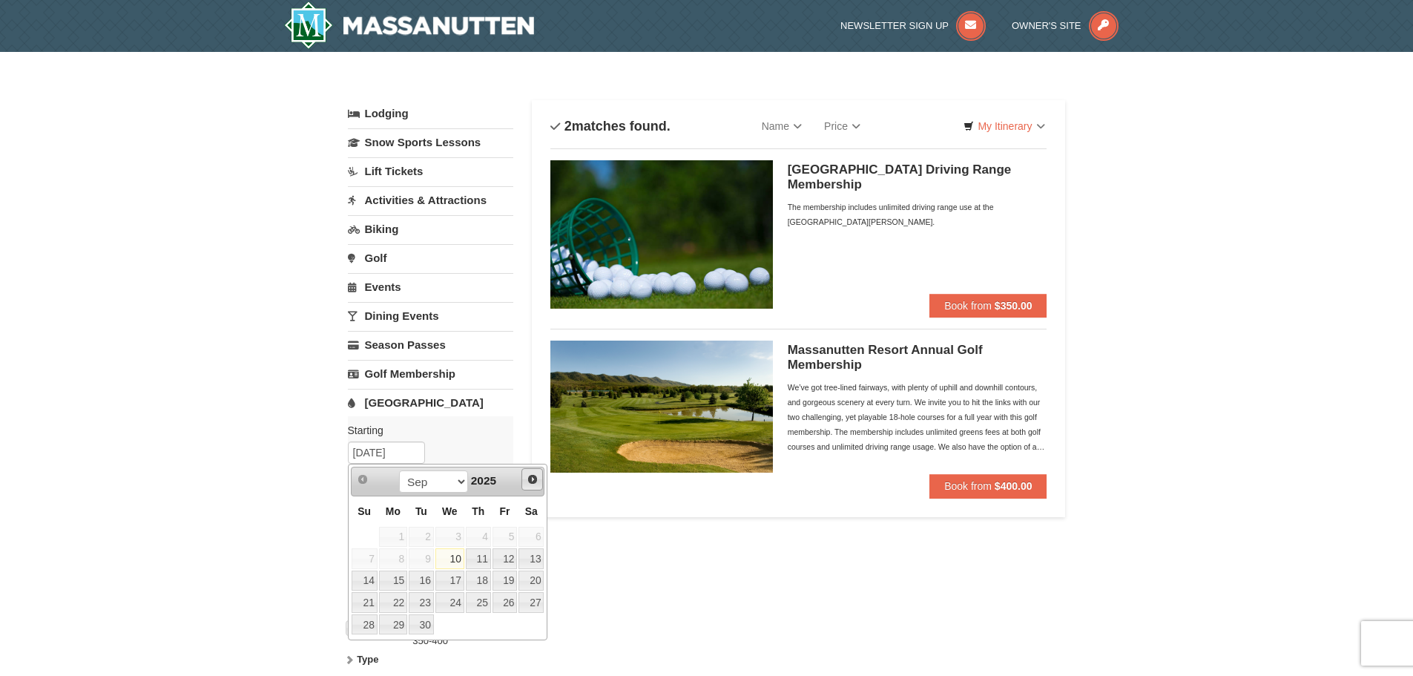
click at [536, 478] on span "Next" at bounding box center [533, 479] width 12 height 12
click at [534, 535] on link "4" at bounding box center [531, 537] width 25 height 21
type input "[DATE]"
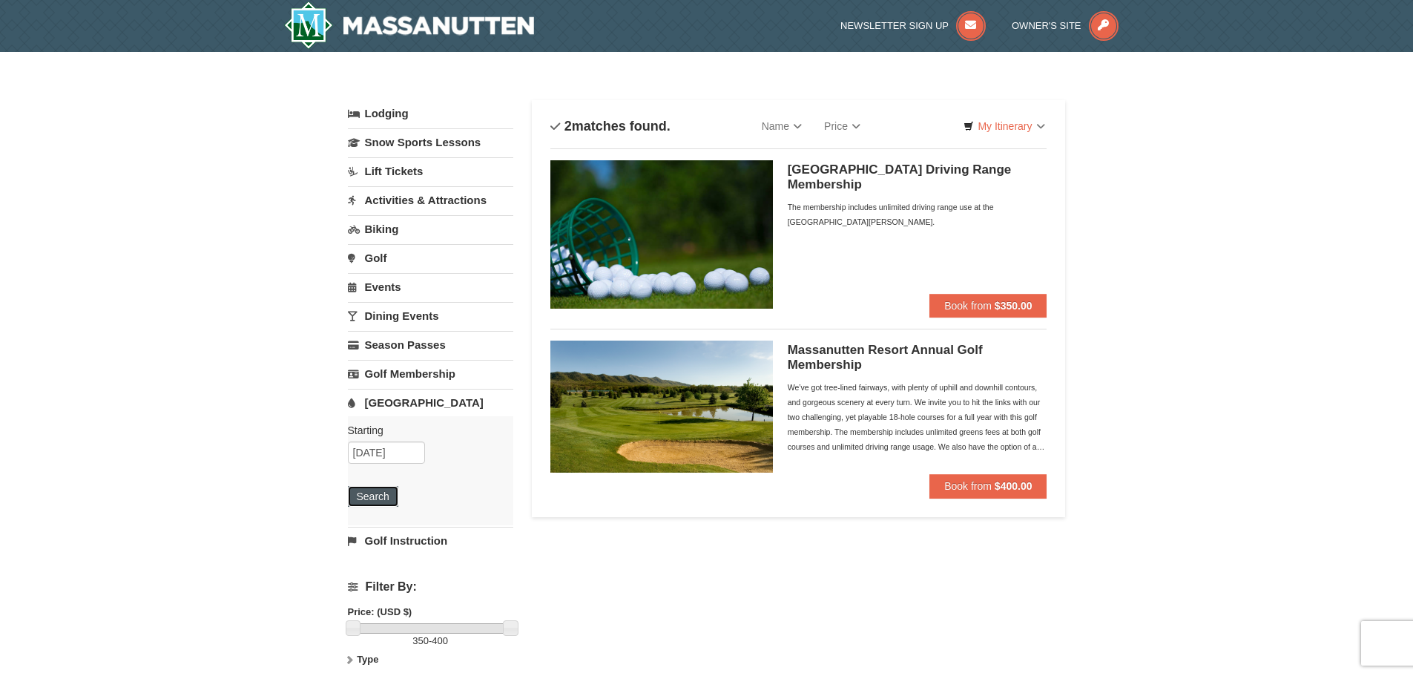
click at [377, 497] on button "Search" at bounding box center [373, 496] width 50 height 21
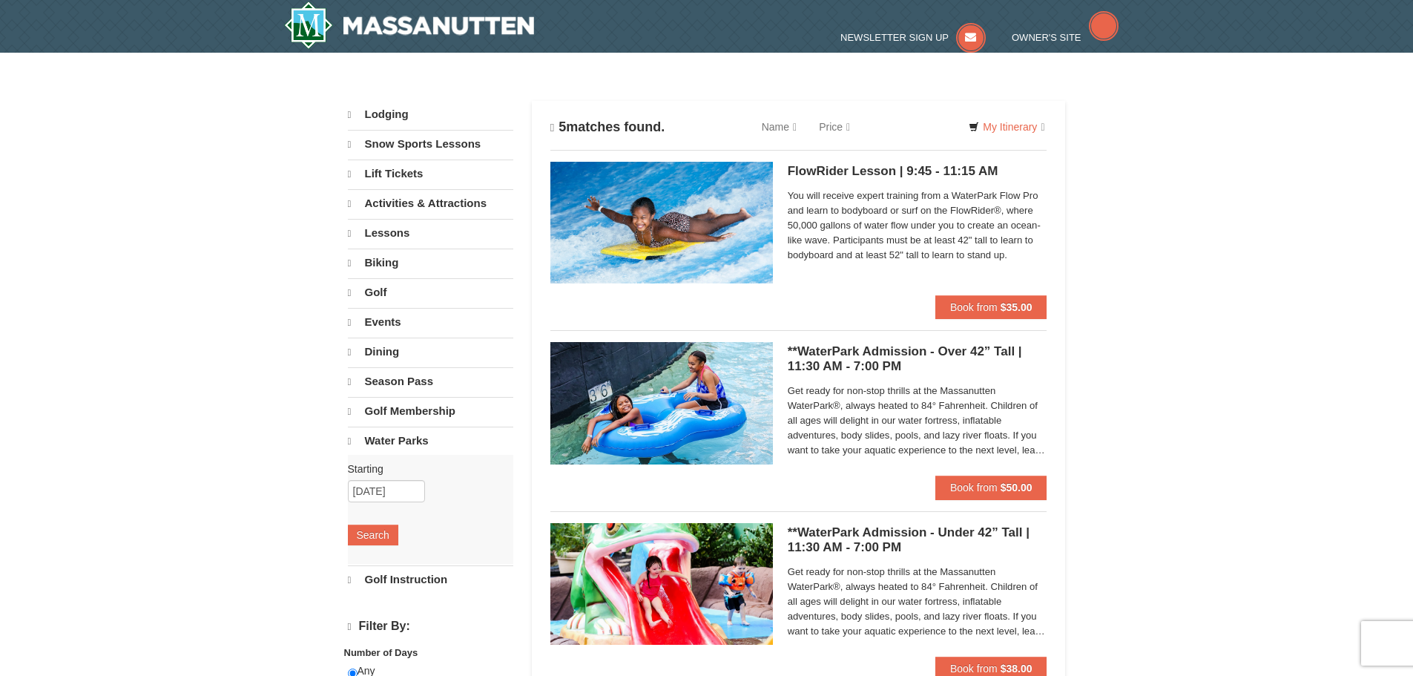
select select "9"
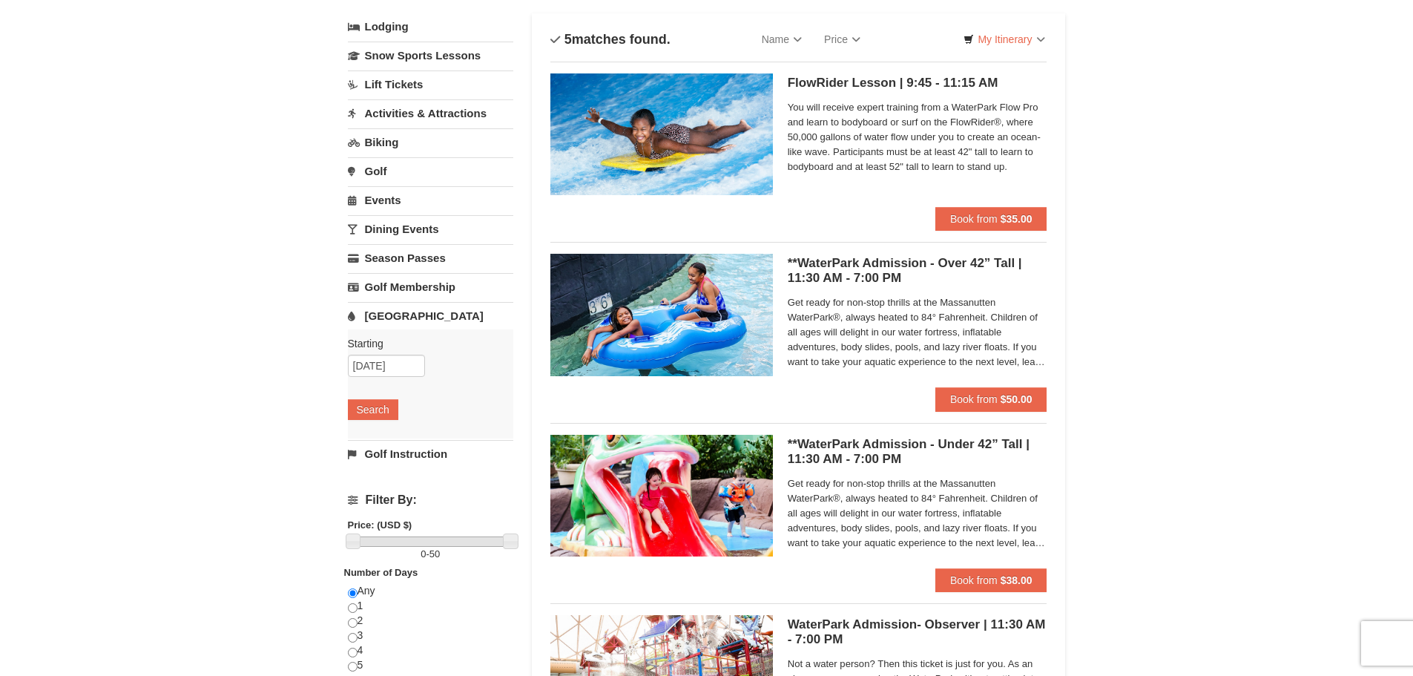
scroll to position [45, 0]
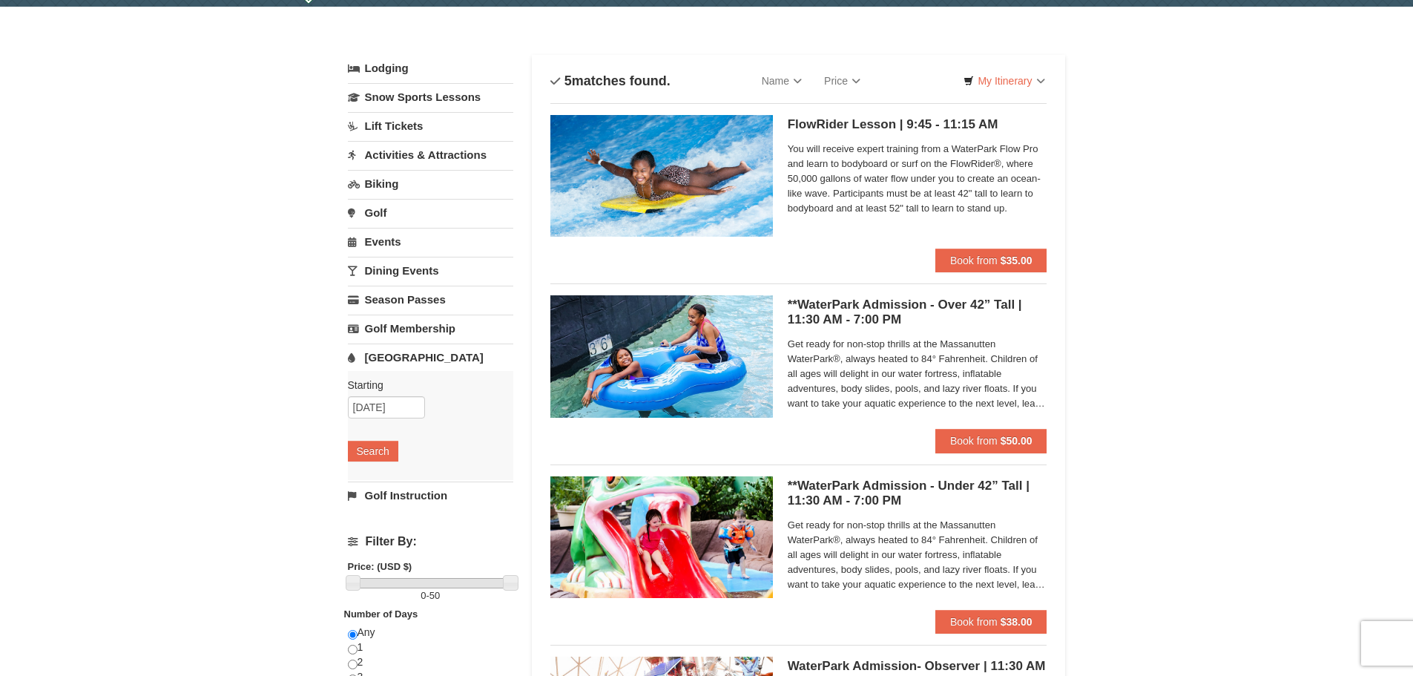
click at [401, 490] on link "Golf Instruction" at bounding box center [430, 494] width 165 height 27
click at [384, 476] on button "Search" at bounding box center [373, 480] width 50 height 21
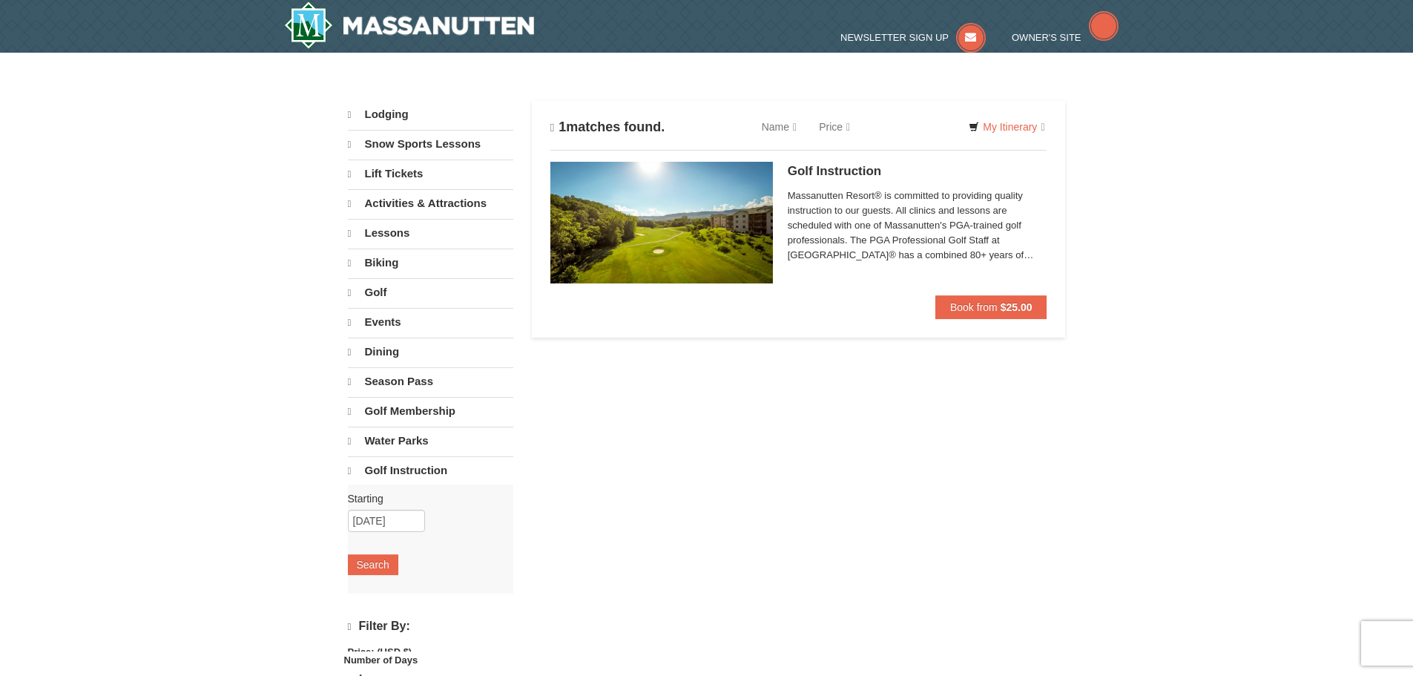
select select "9"
